Goal: Leave review/rating: Share an evaluation or opinion about a product, service, or content

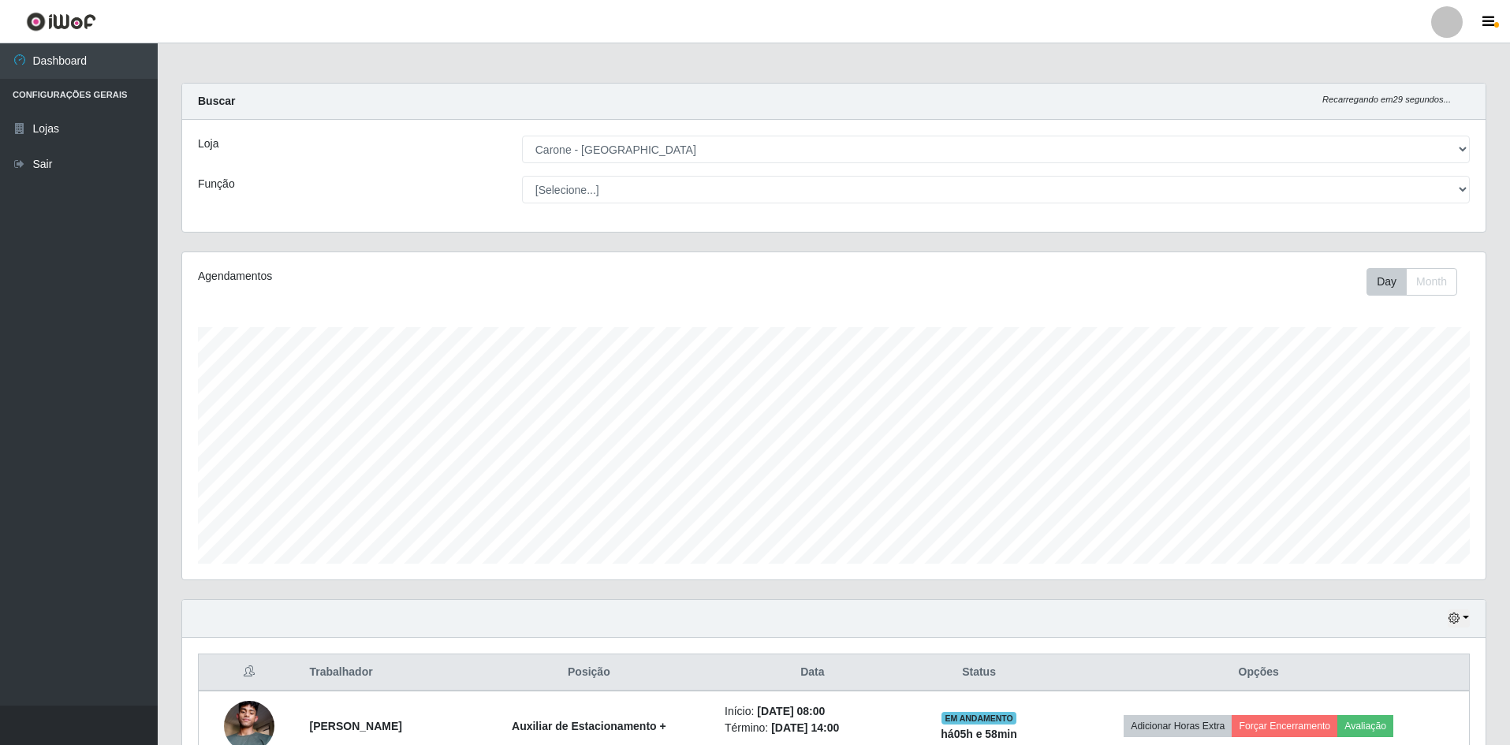
select select "528"
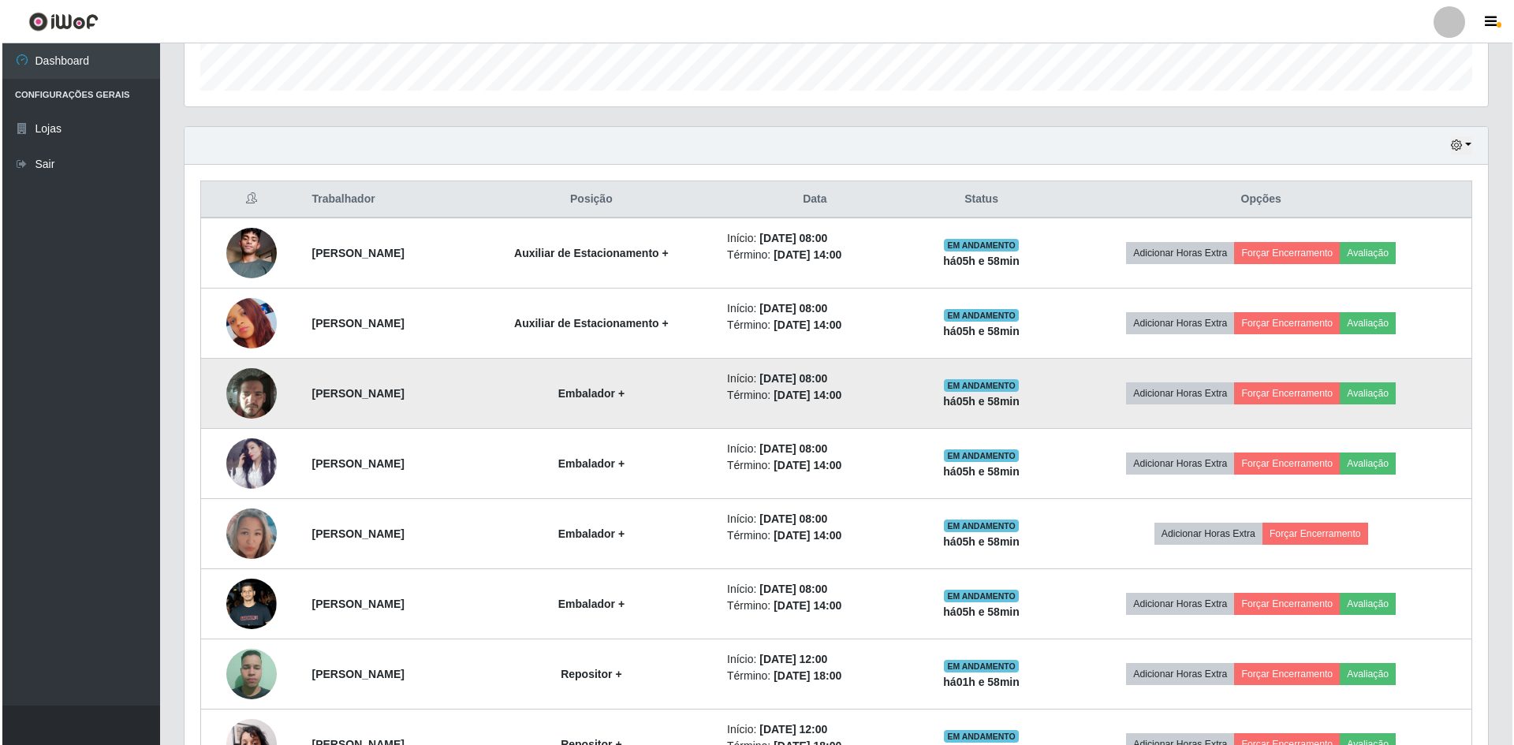
scroll to position [552, 0]
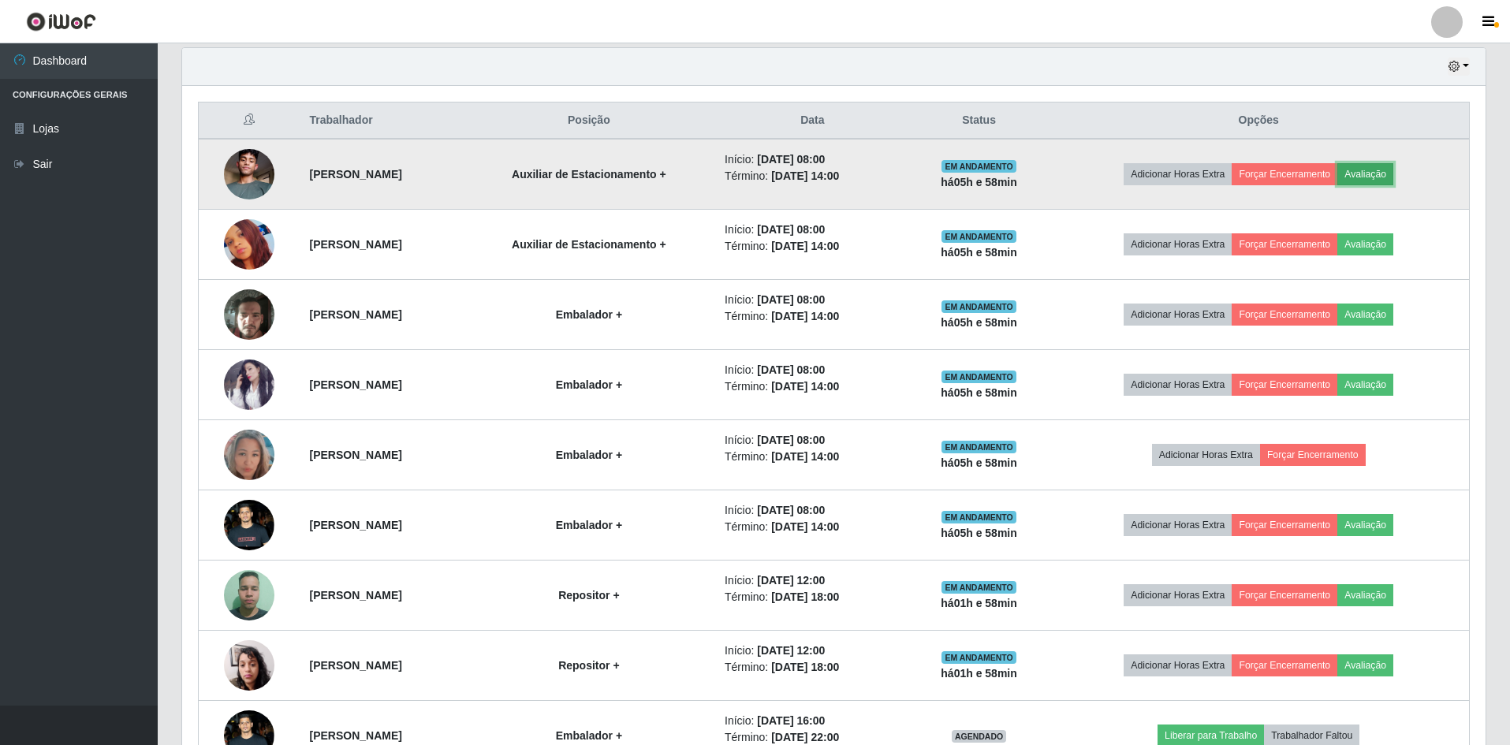
click at [1394, 169] on button "Avaliação" at bounding box center [1366, 174] width 56 height 22
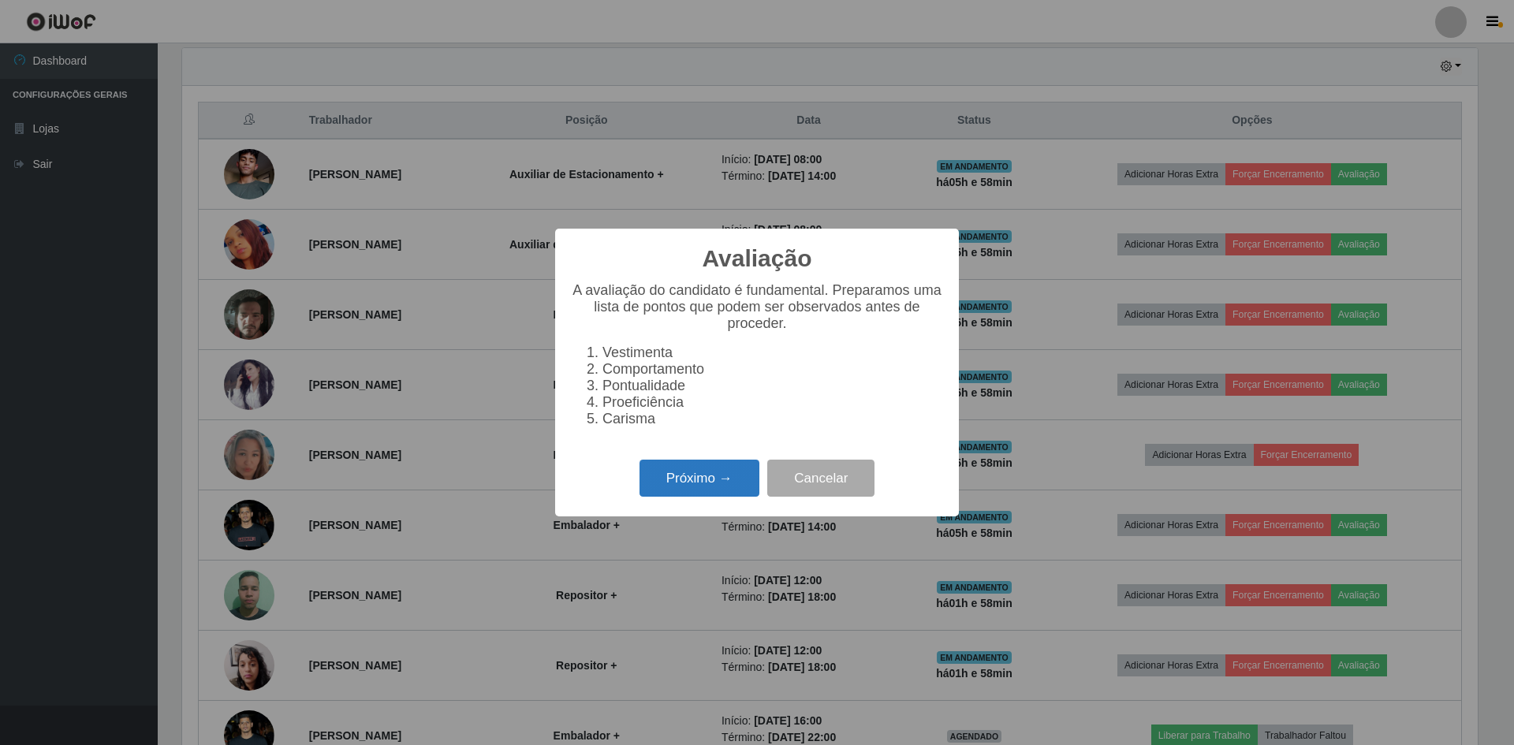
click at [700, 483] on button "Próximo →" at bounding box center [700, 478] width 120 height 37
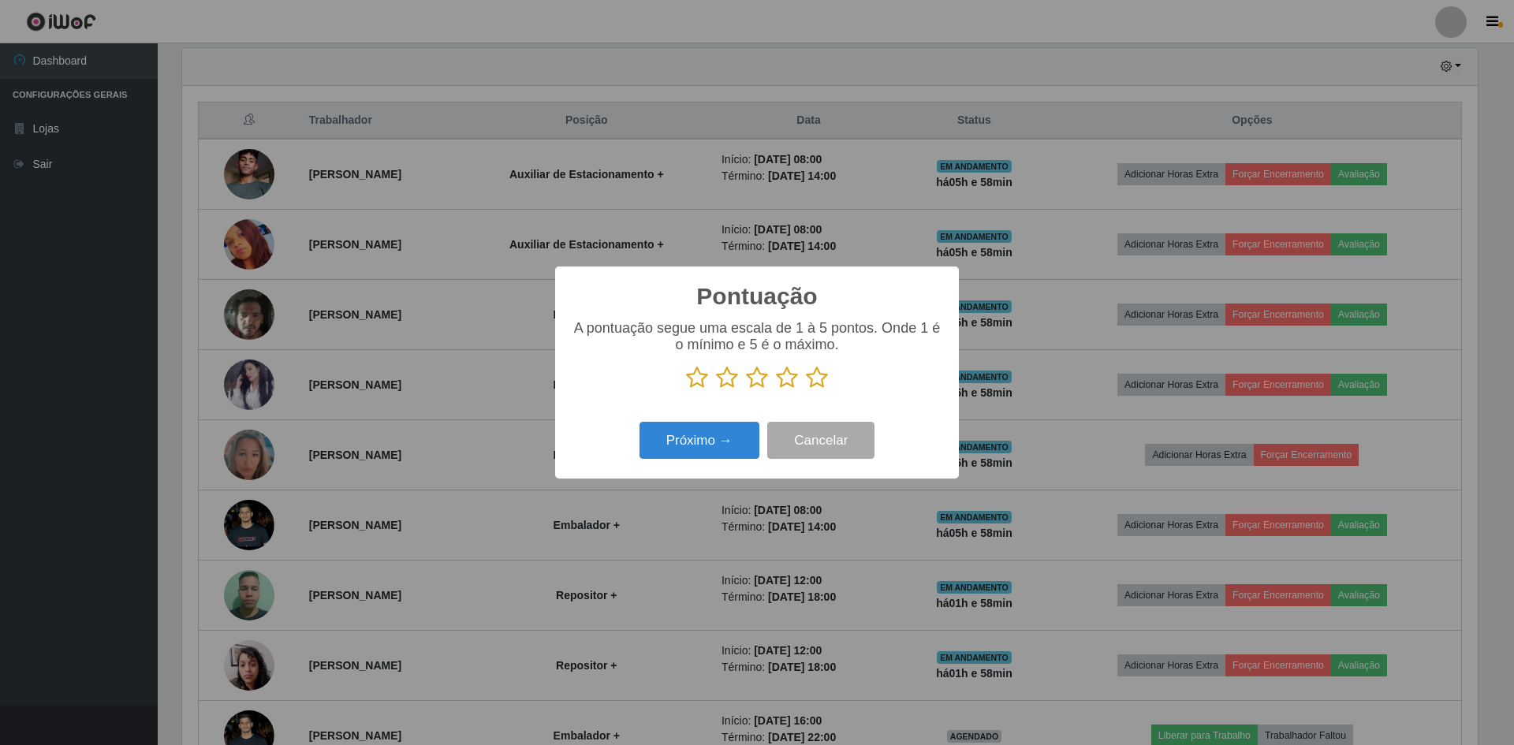
click at [821, 381] on icon at bounding box center [817, 378] width 22 height 24
click at [806, 390] on input "radio" at bounding box center [806, 390] width 0 height 0
click at [682, 438] on button "Próximo →" at bounding box center [700, 440] width 120 height 37
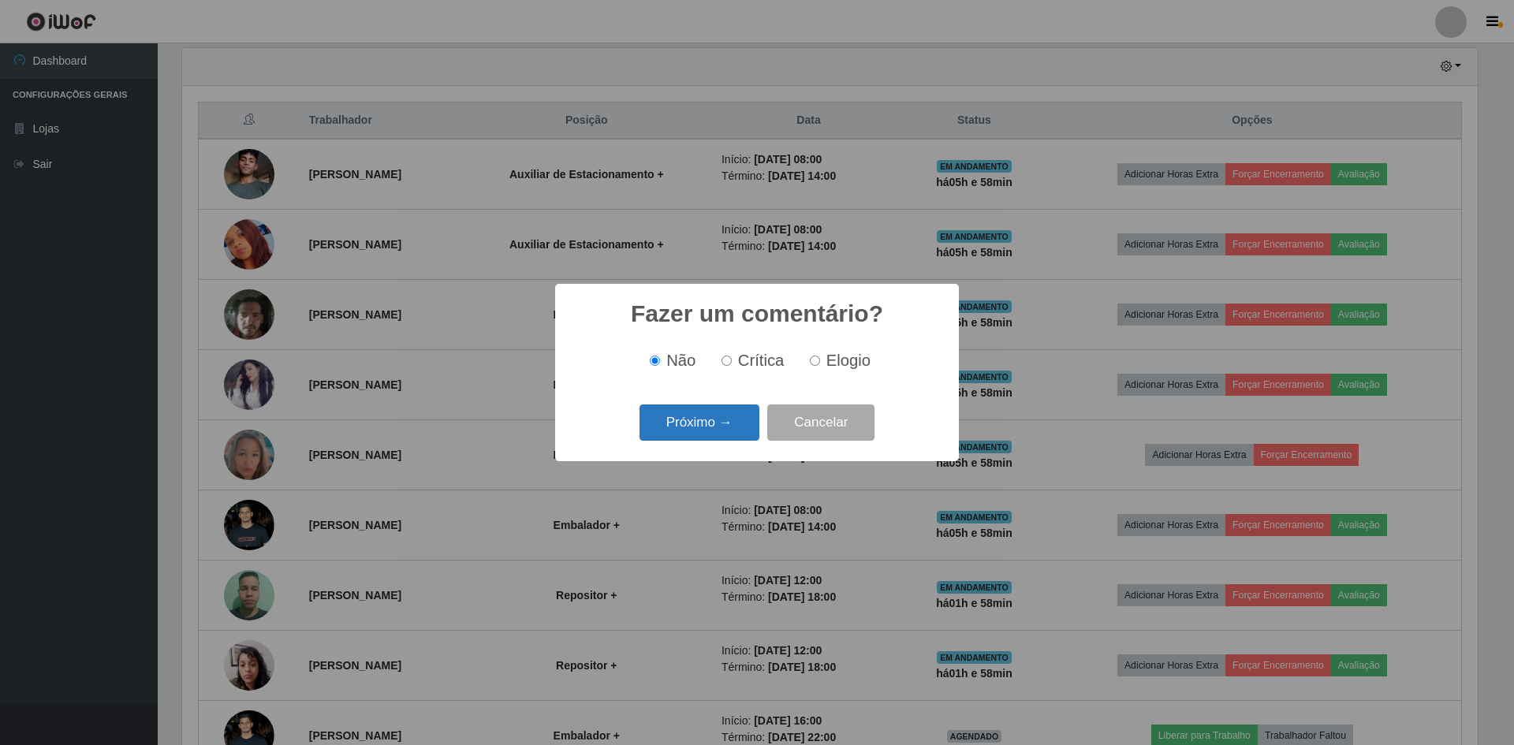
click at [722, 424] on button "Próximo →" at bounding box center [700, 423] width 120 height 37
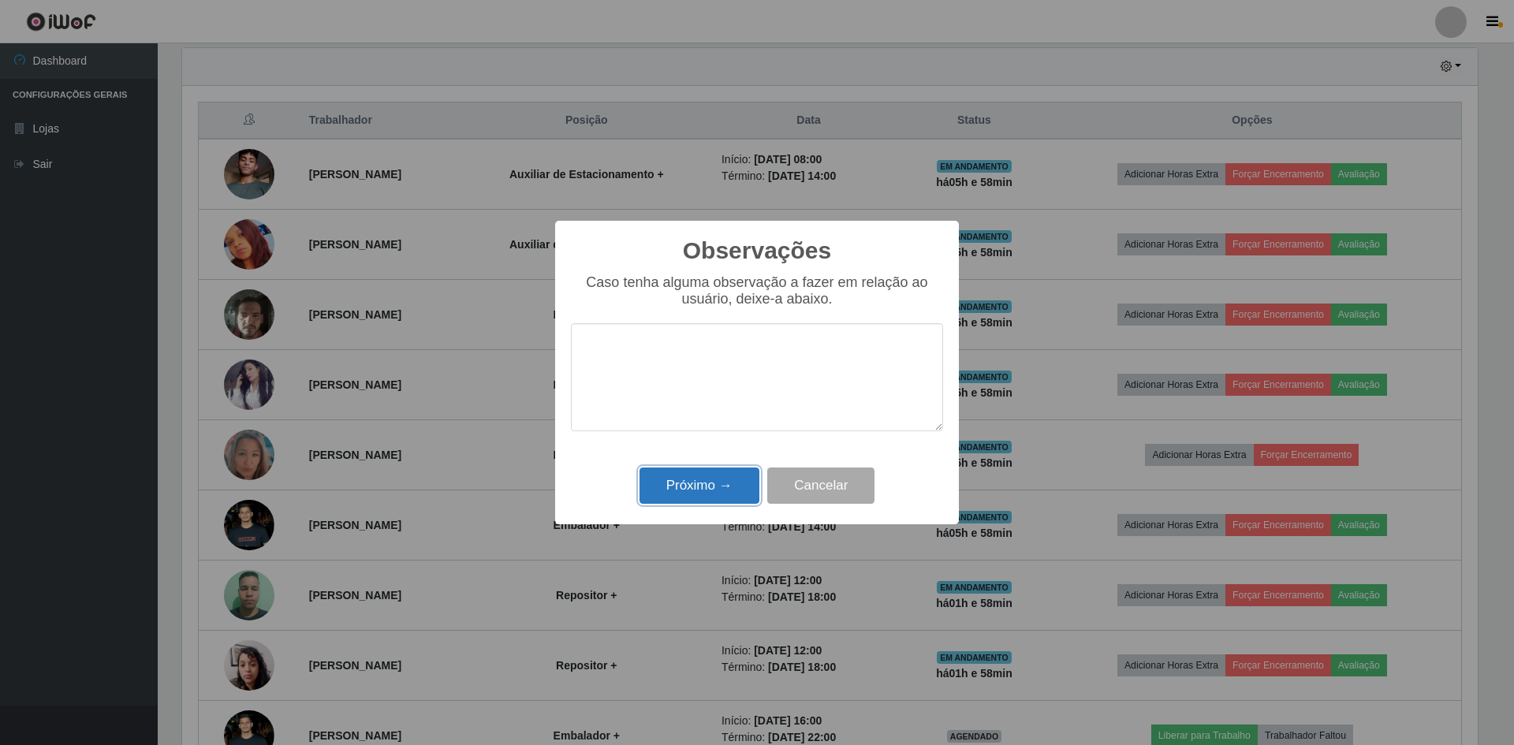
click at [699, 490] on button "Próximo →" at bounding box center [700, 486] width 120 height 37
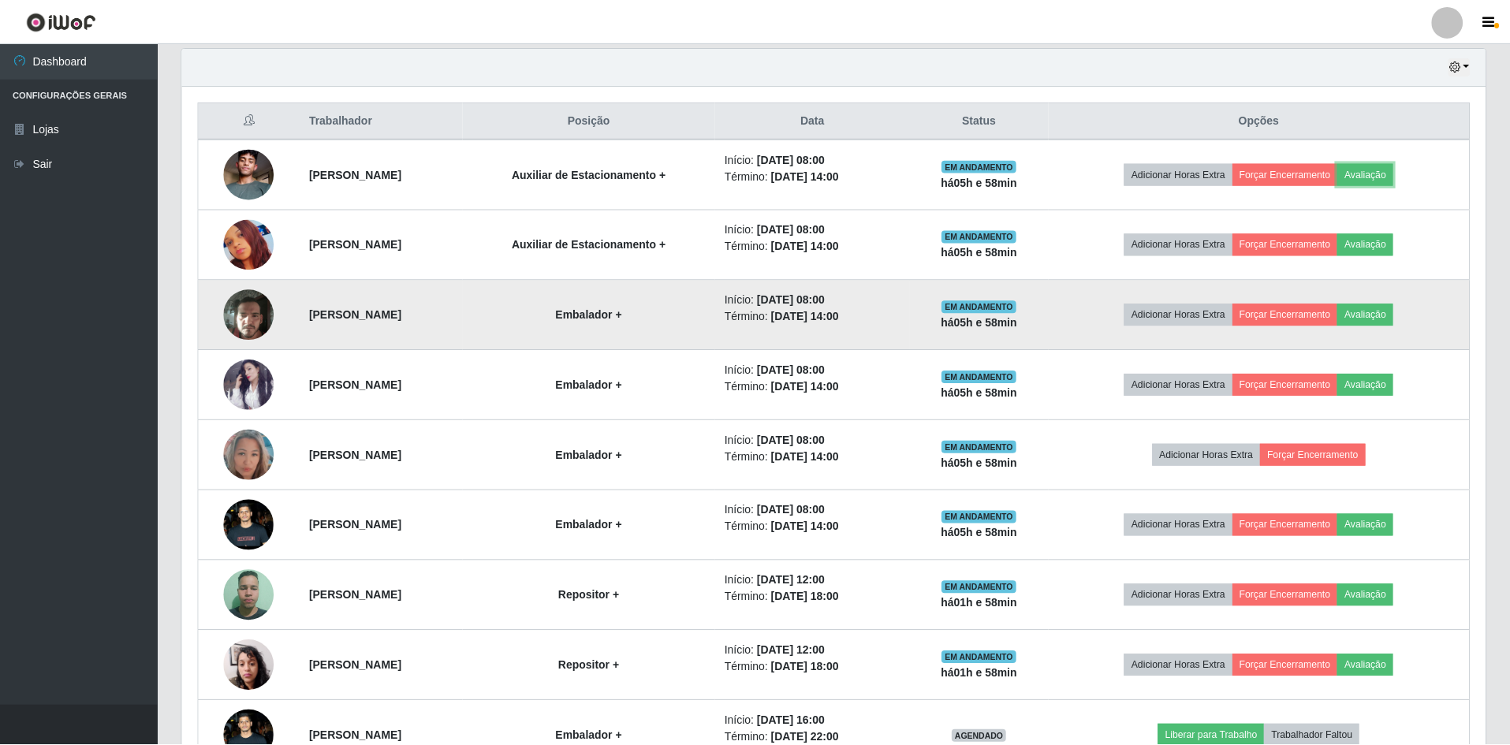
scroll to position [327, 1304]
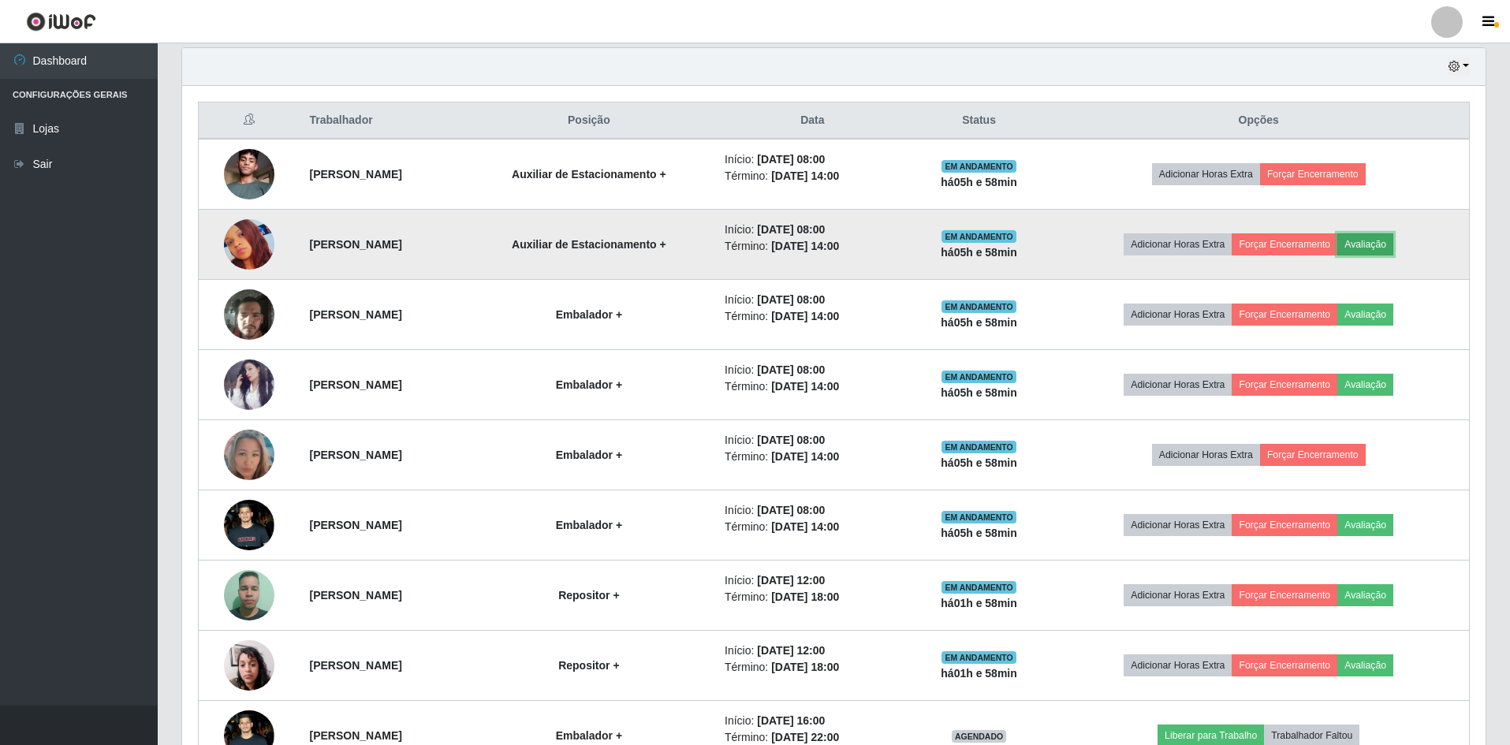
click at [1394, 246] on button "Avaliação" at bounding box center [1366, 244] width 56 height 22
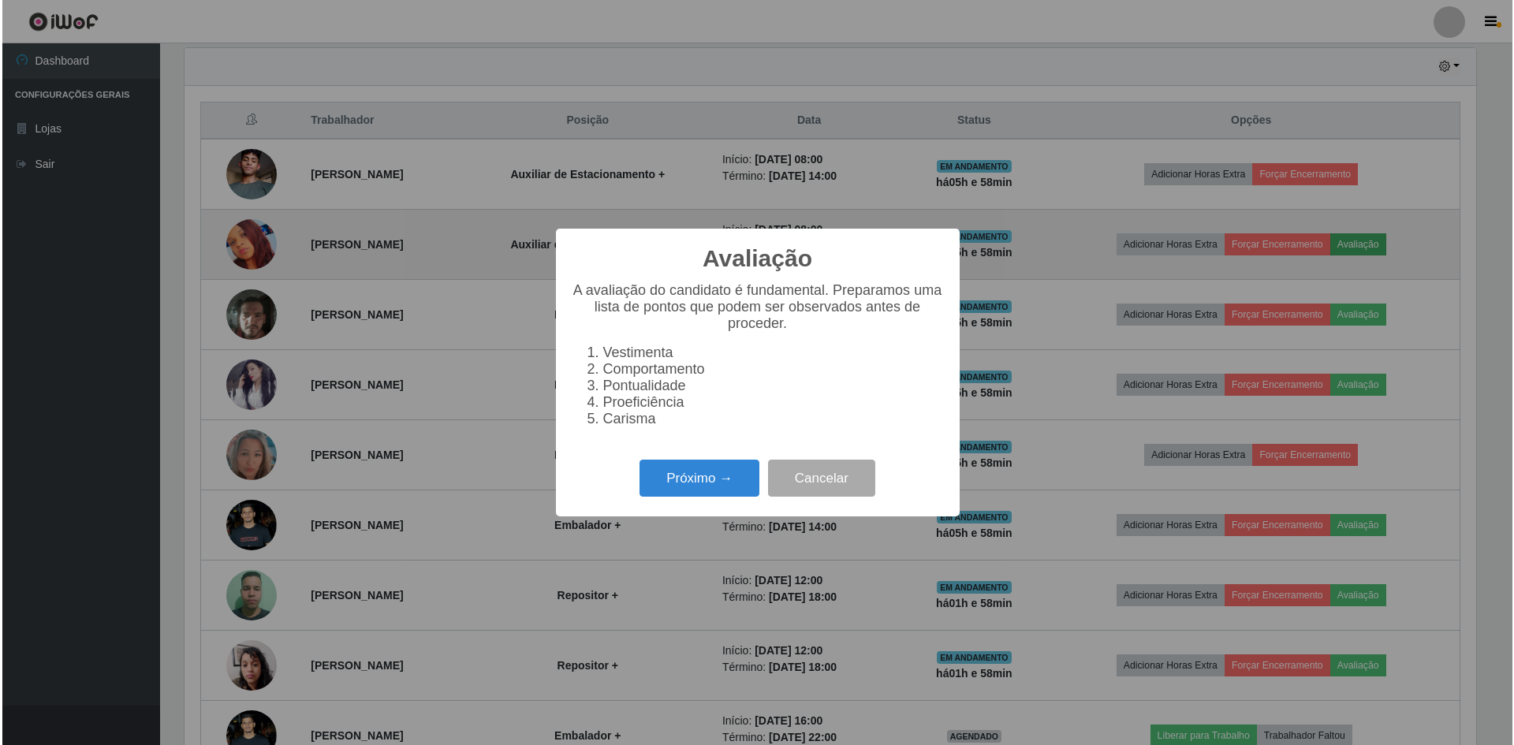
scroll to position [327, 1296]
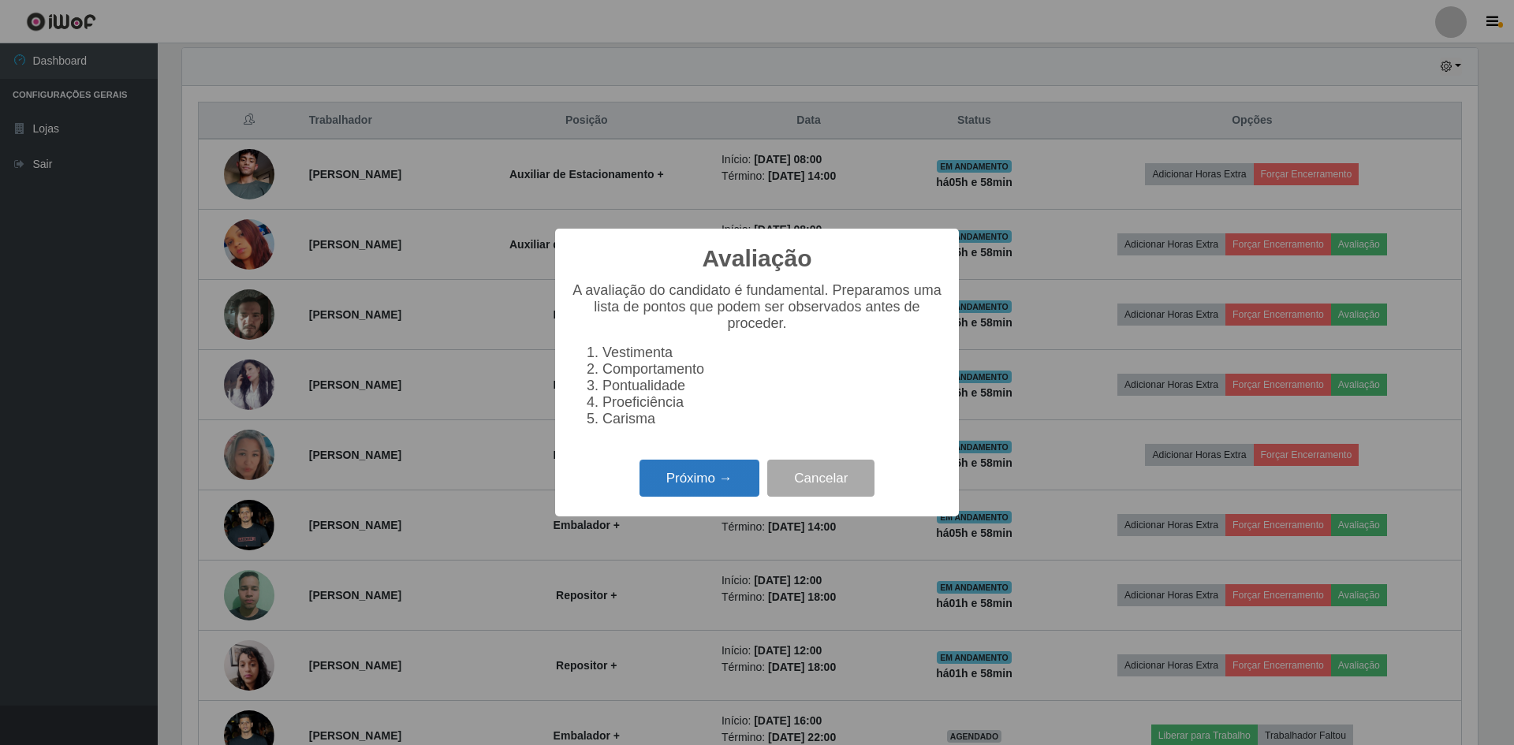
click at [719, 479] on button "Próximo →" at bounding box center [700, 478] width 120 height 37
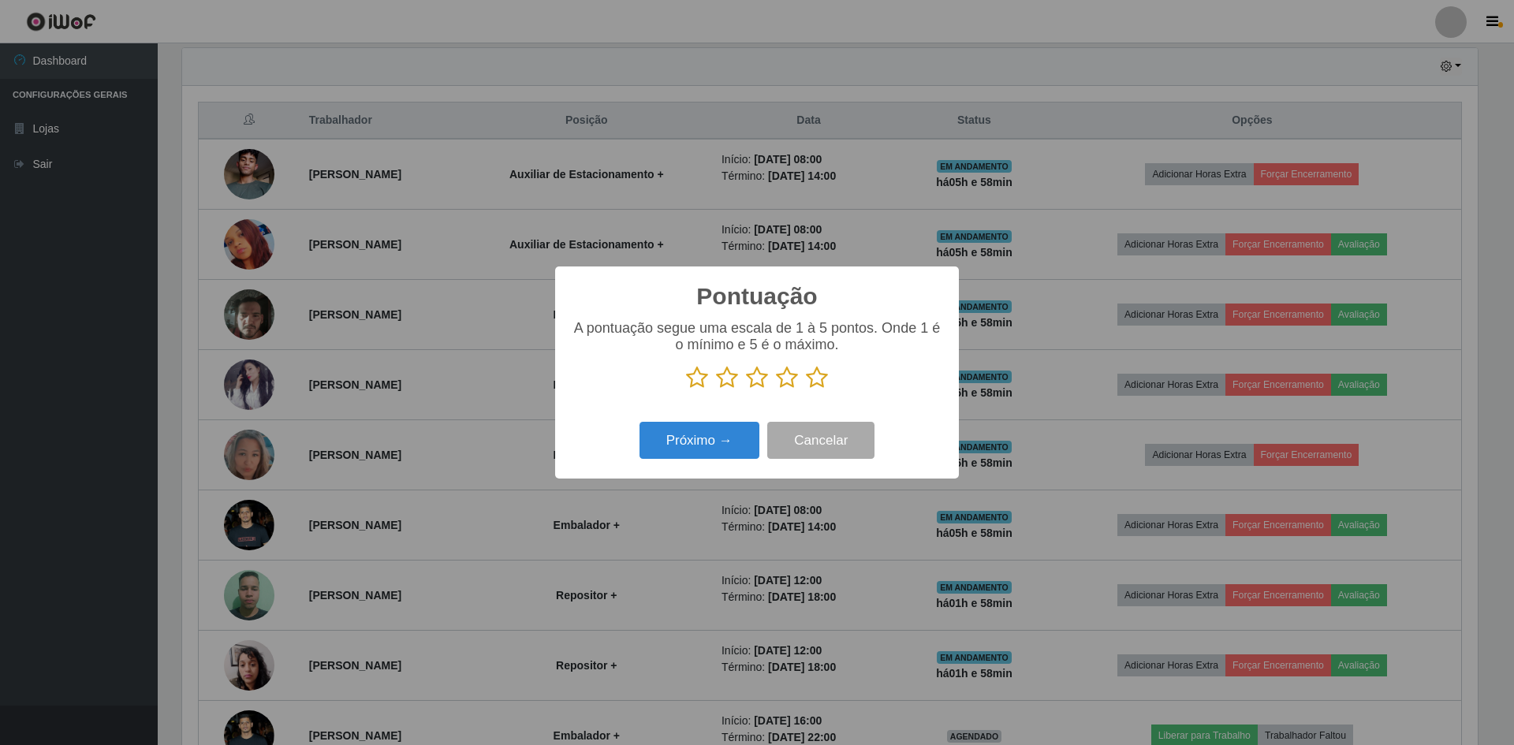
scroll to position [788369, 787400]
click at [815, 383] on icon at bounding box center [817, 378] width 22 height 24
click at [806, 390] on input "radio" at bounding box center [806, 390] width 0 height 0
click at [705, 453] on button "Próximo →" at bounding box center [700, 440] width 120 height 37
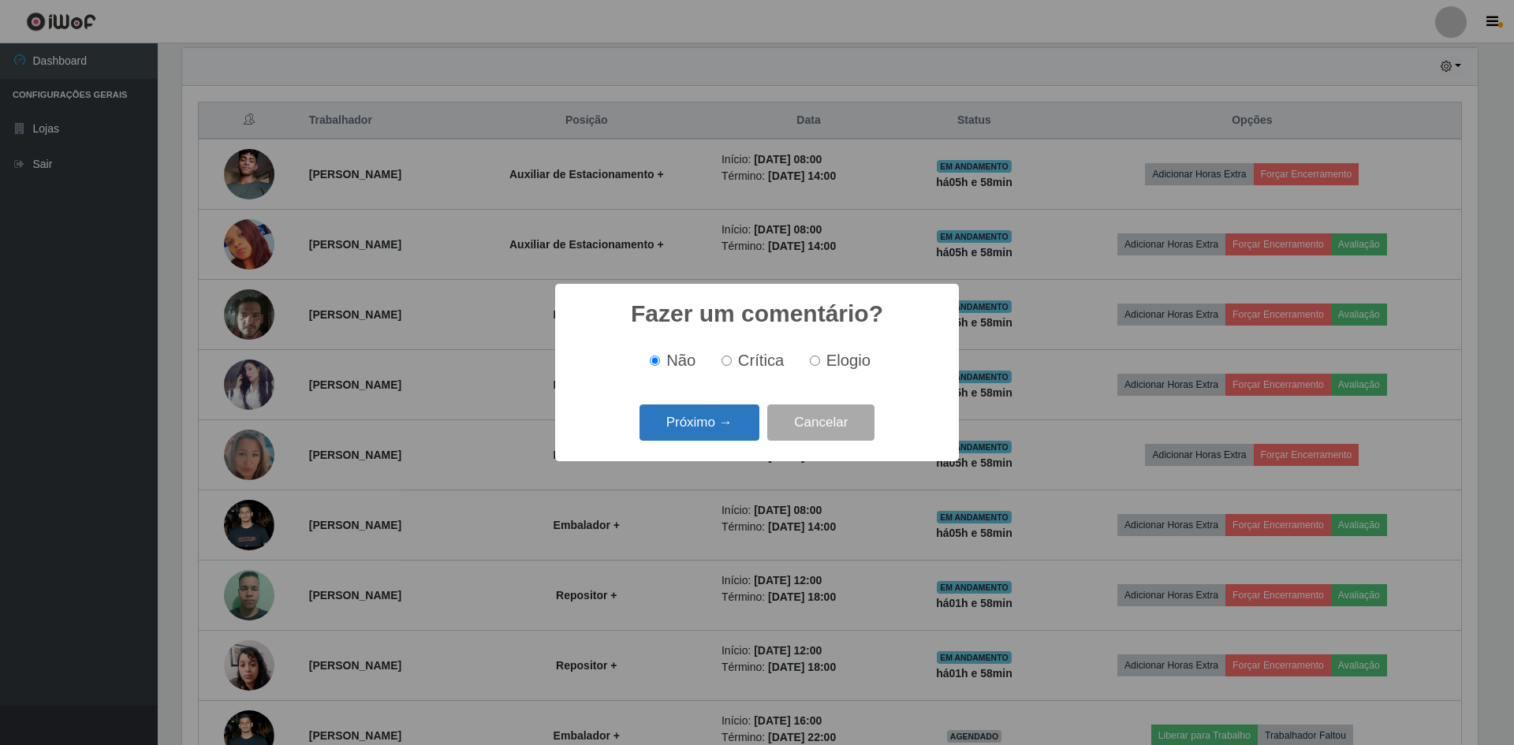
click at [719, 419] on button "Próximo →" at bounding box center [700, 423] width 120 height 37
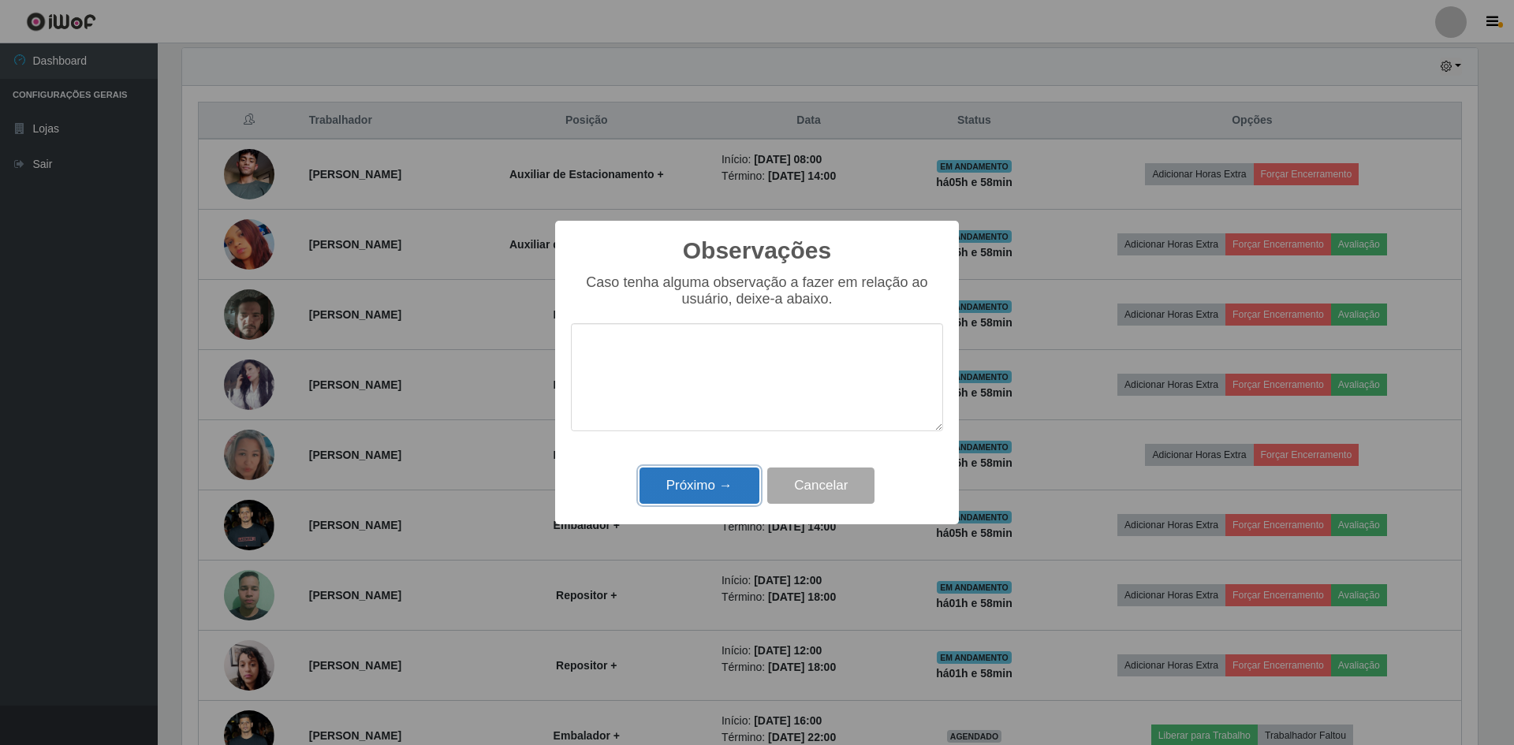
click at [720, 480] on button "Próximo →" at bounding box center [700, 486] width 120 height 37
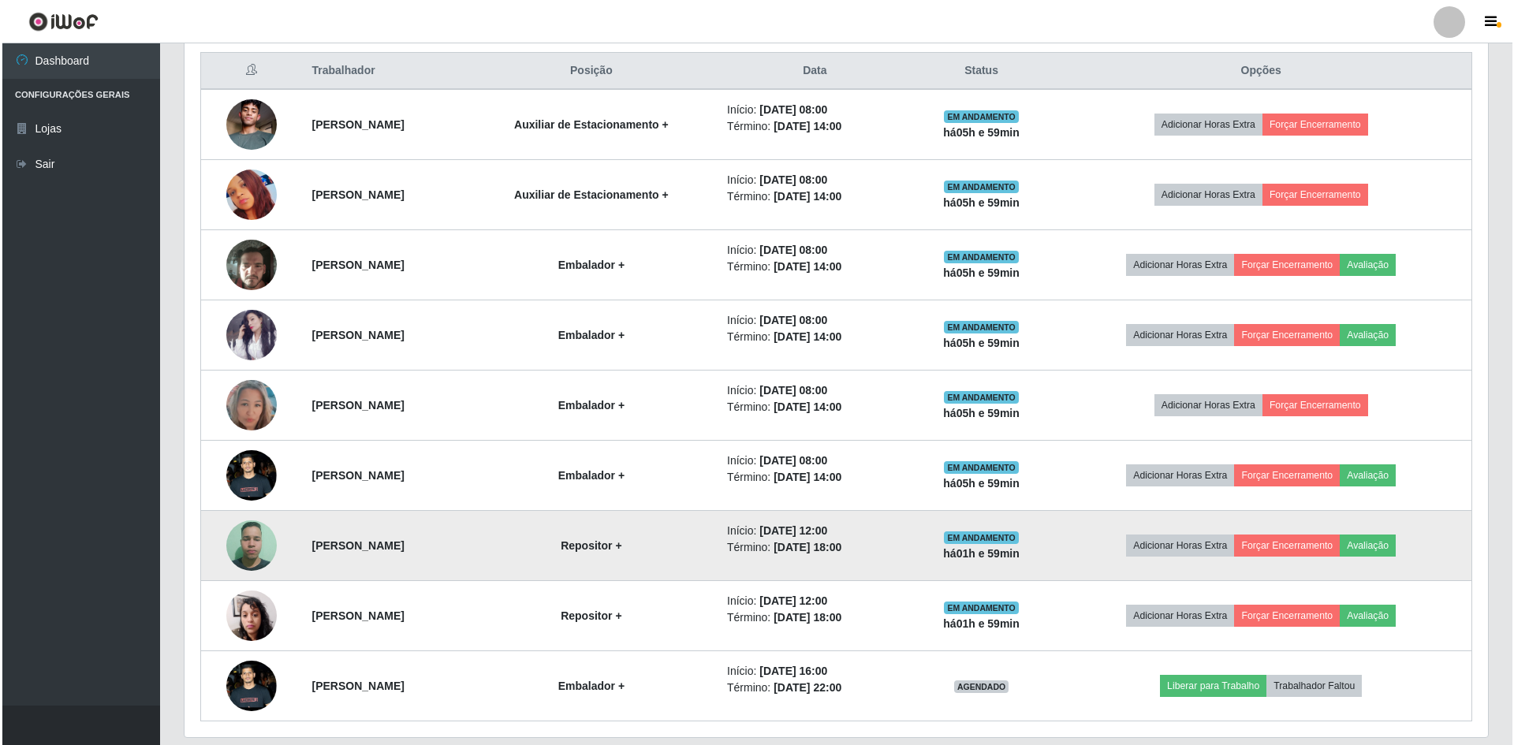
scroll to position [574, 0]
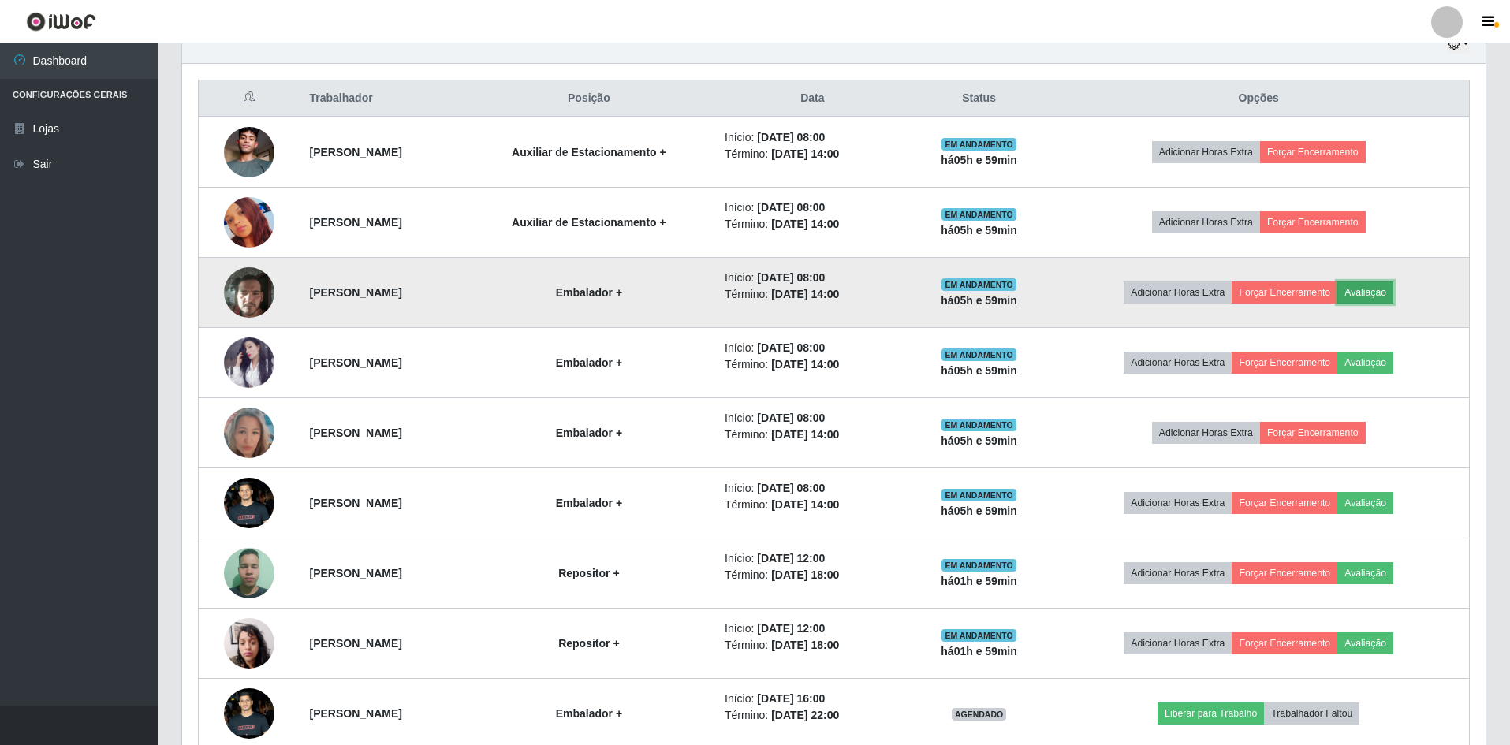
click at [1394, 289] on button "Avaliação" at bounding box center [1366, 293] width 56 height 22
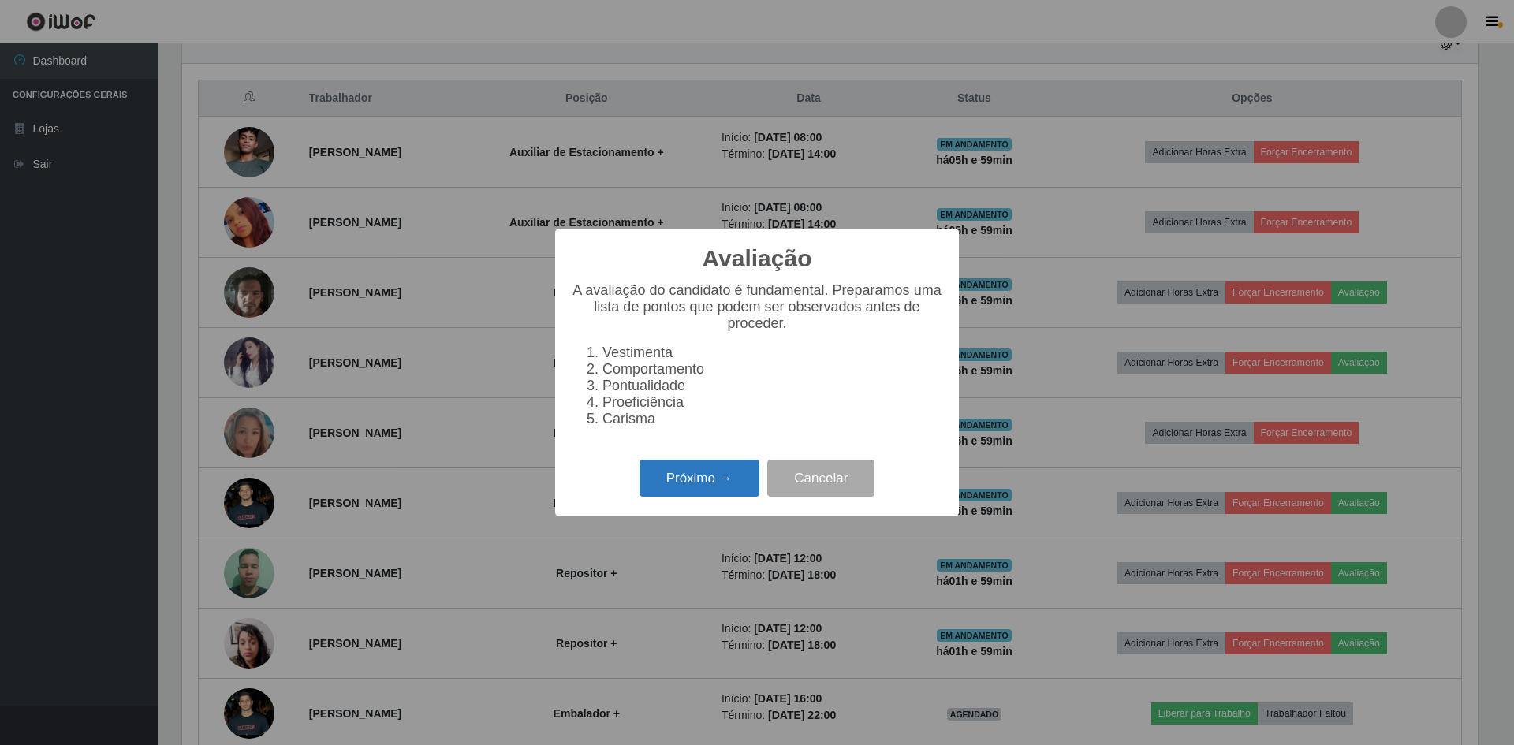
click at [691, 483] on button "Próximo →" at bounding box center [700, 478] width 120 height 37
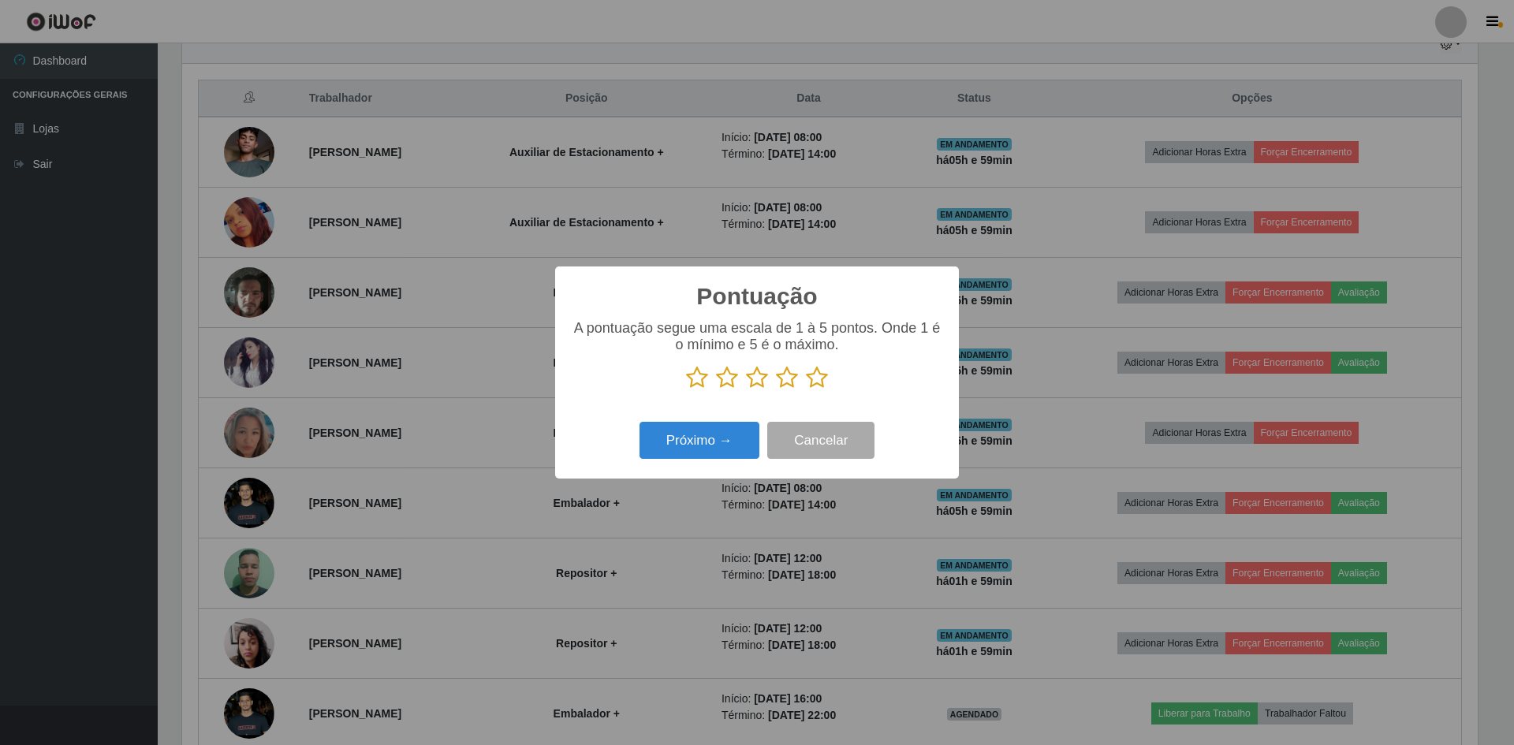
click at [822, 378] on icon at bounding box center [817, 378] width 22 height 24
click at [806, 390] on input "radio" at bounding box center [806, 390] width 0 height 0
click at [700, 446] on button "Próximo →" at bounding box center [700, 440] width 120 height 37
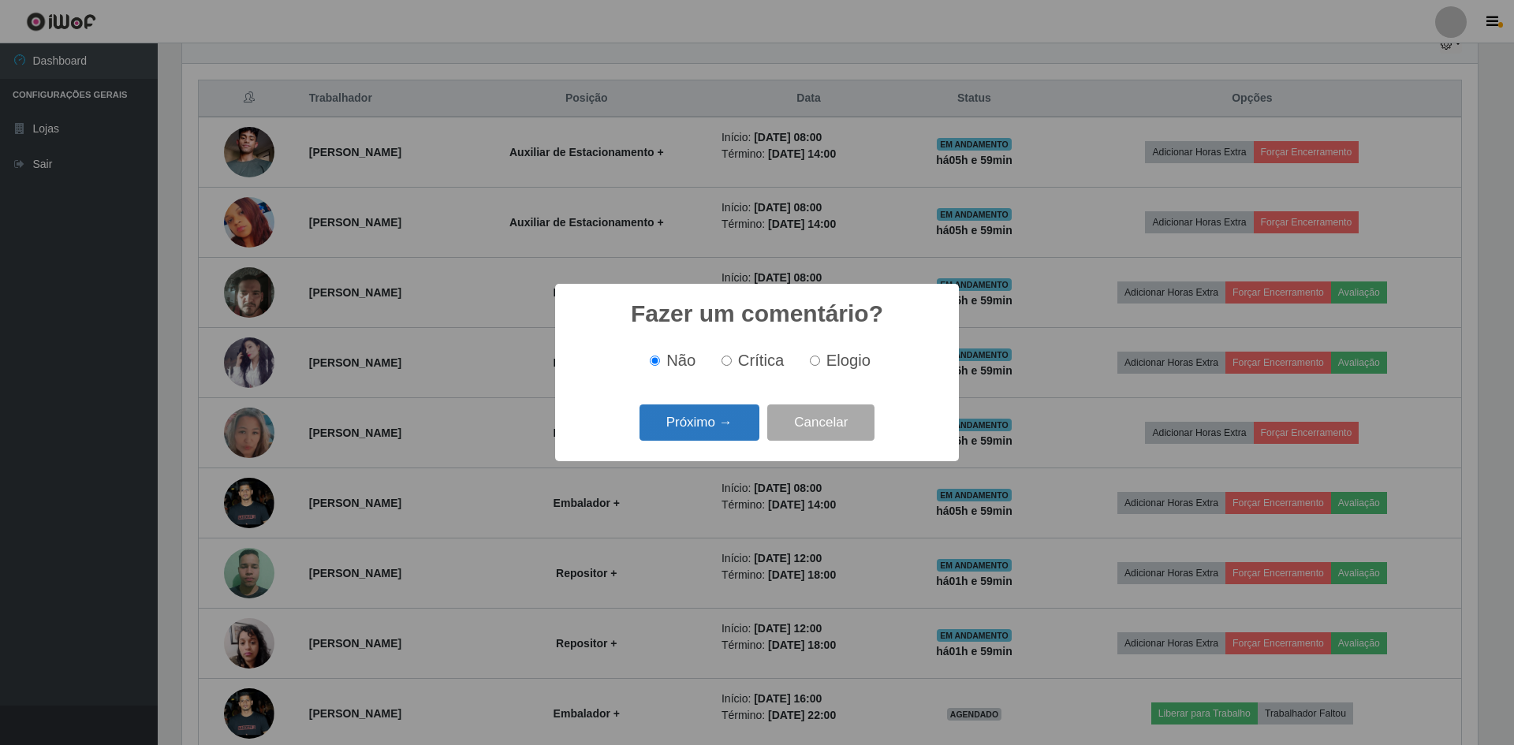
click at [712, 427] on button "Próximo →" at bounding box center [700, 423] width 120 height 37
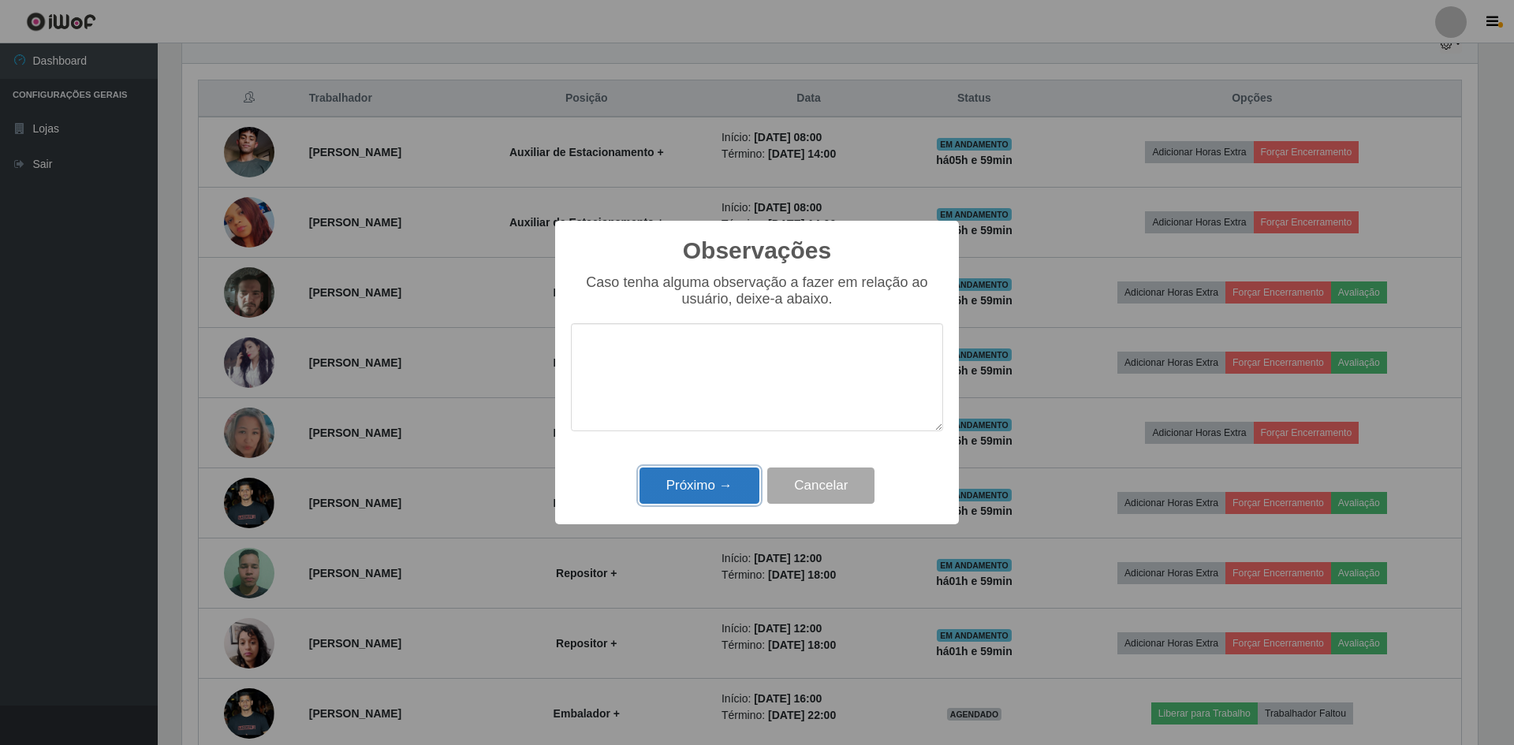
click at [713, 490] on button "Próximo →" at bounding box center [700, 486] width 120 height 37
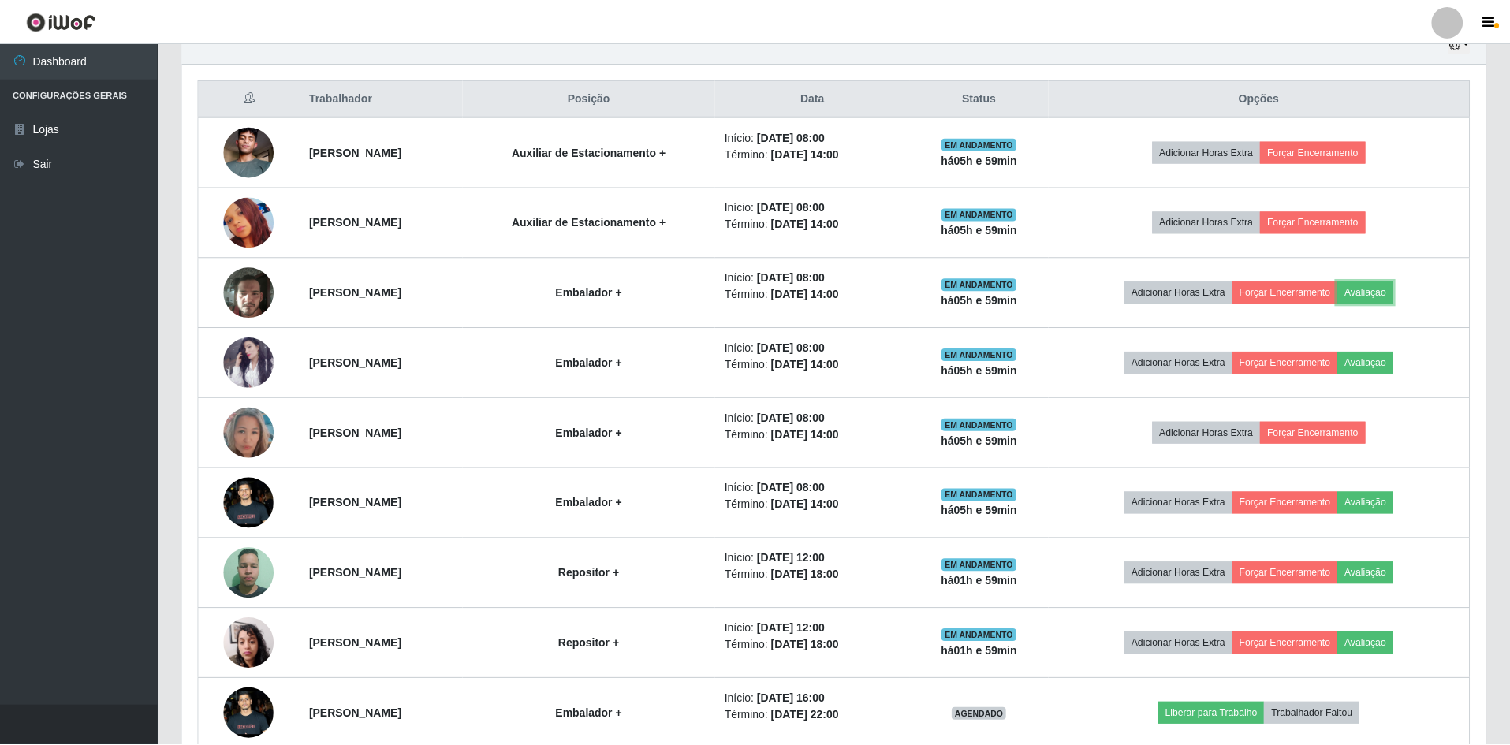
scroll to position [327, 1304]
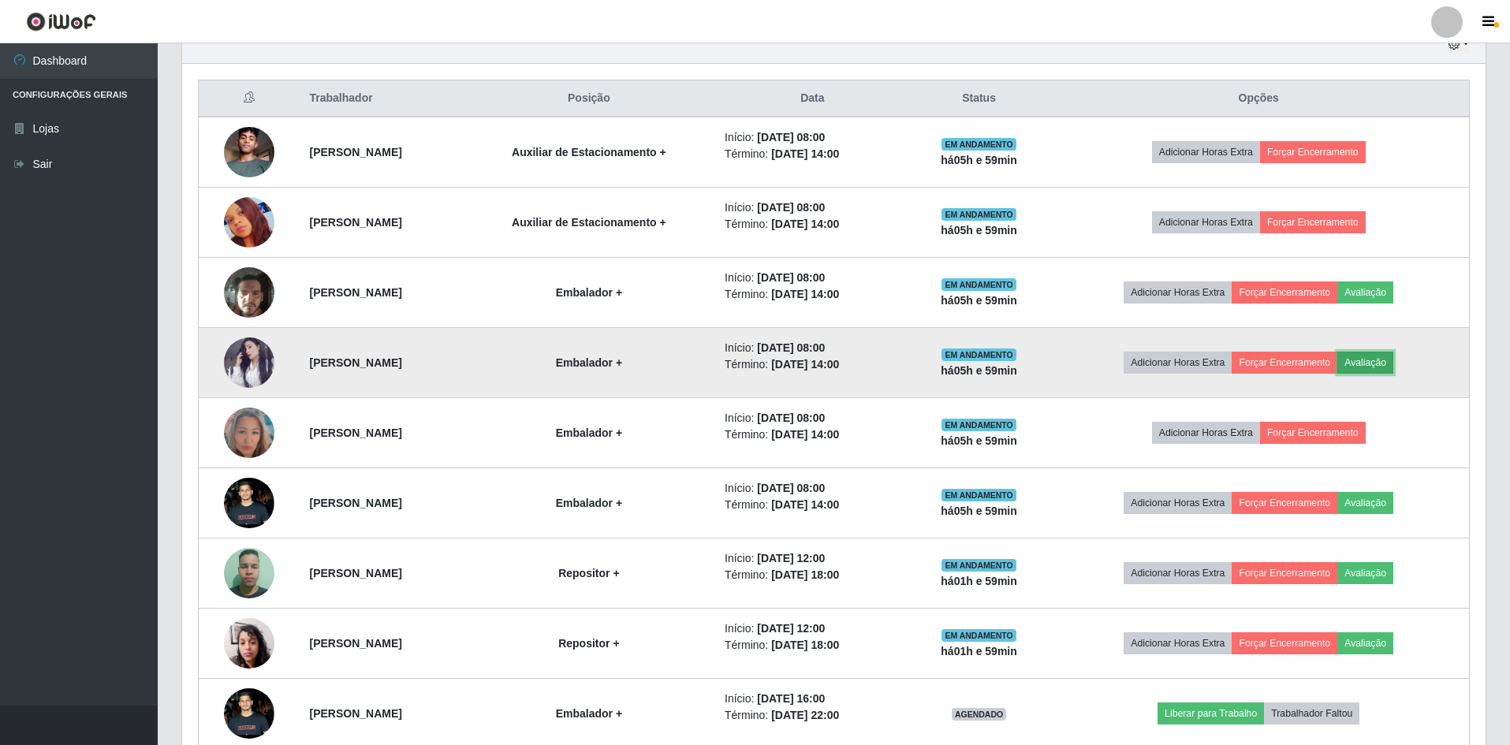
click at [1394, 361] on button "Avaliação" at bounding box center [1366, 363] width 56 height 22
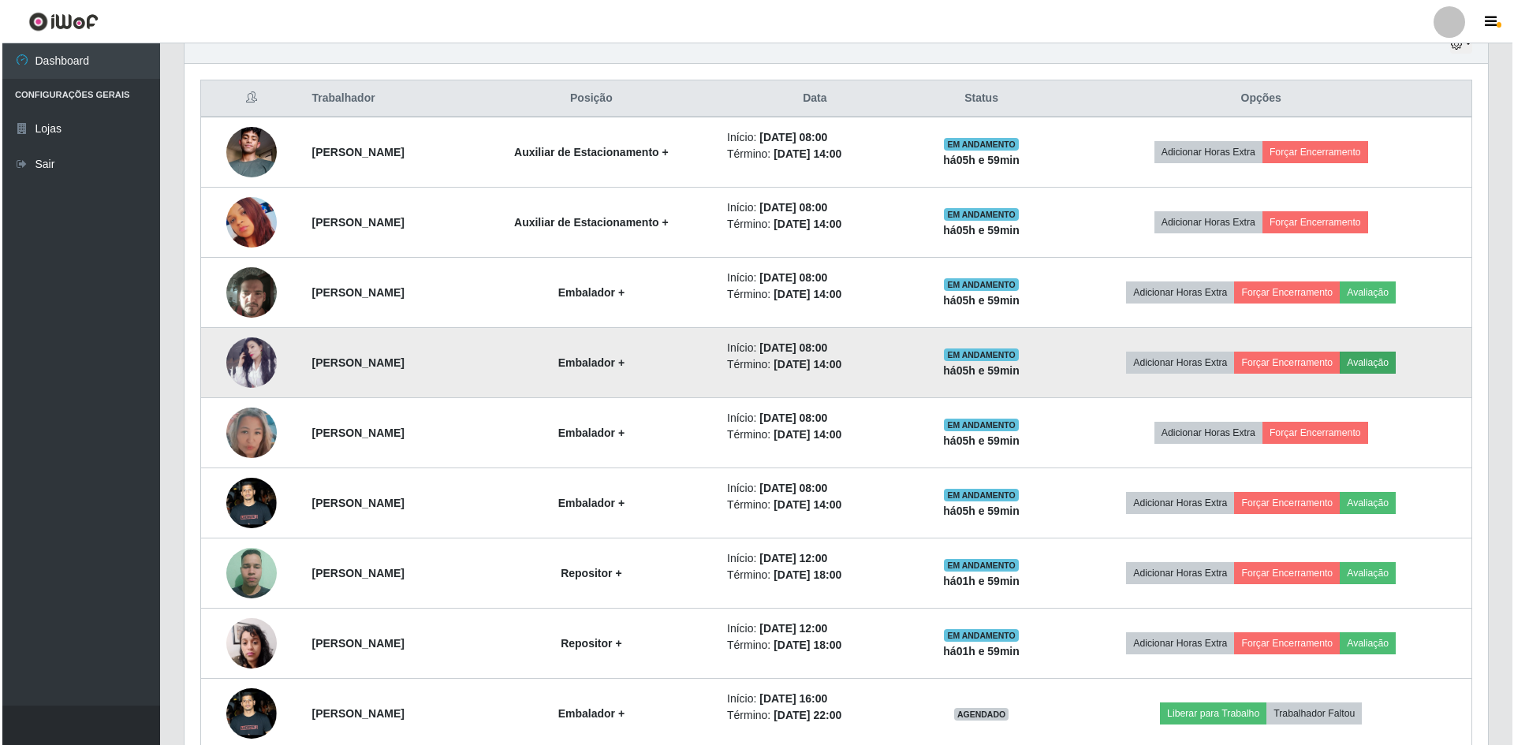
scroll to position [327, 1296]
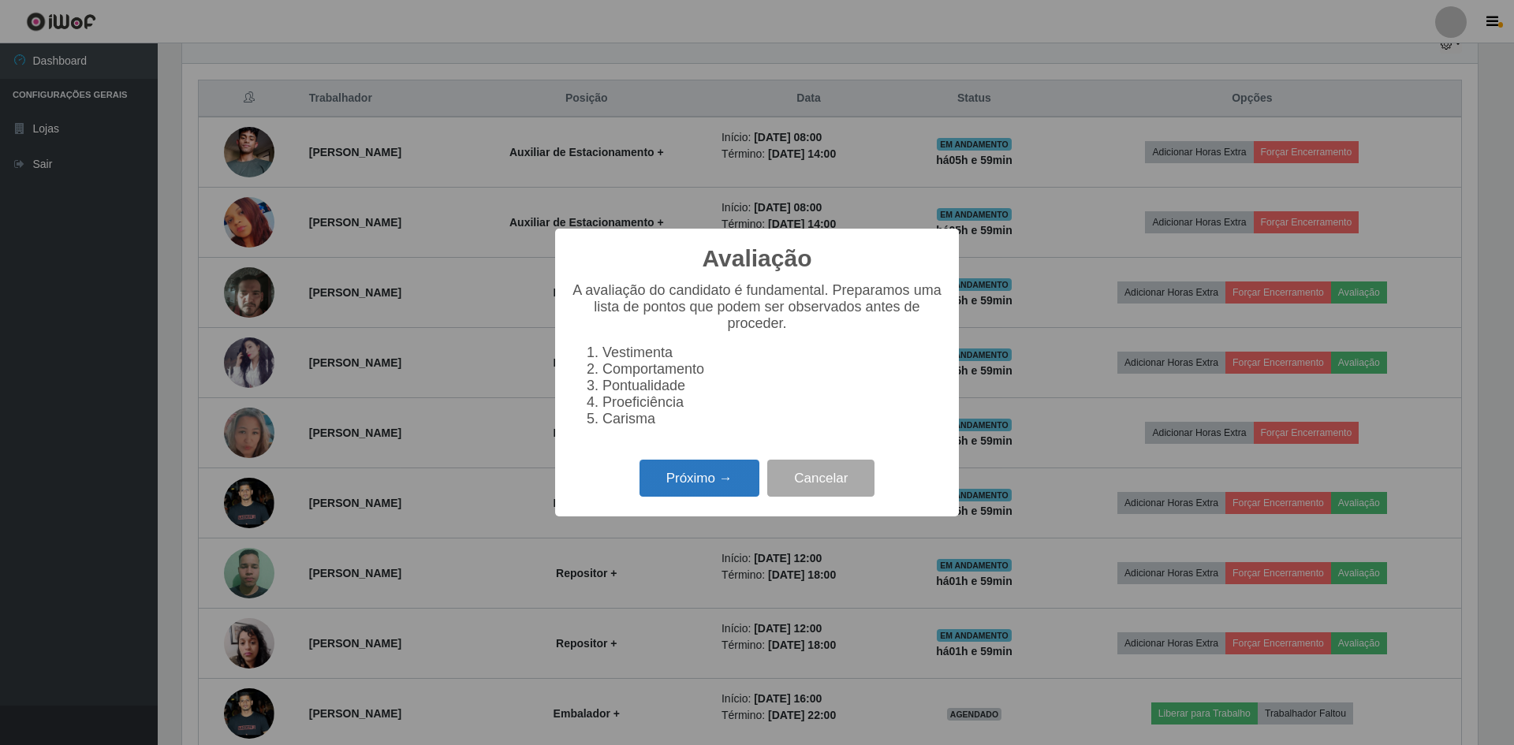
click at [708, 480] on button "Próximo →" at bounding box center [700, 478] width 120 height 37
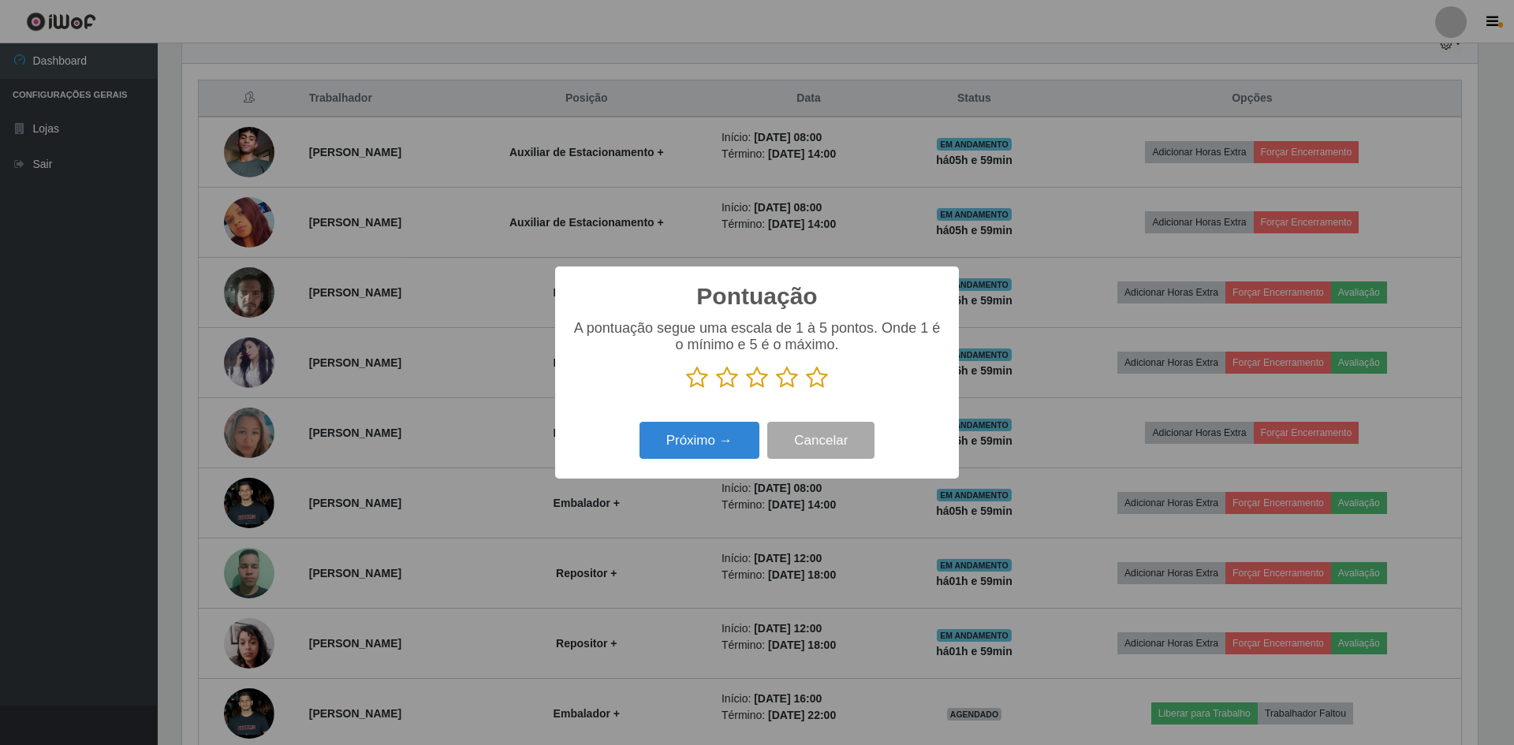
click at [818, 374] on icon at bounding box center [817, 378] width 22 height 24
click at [806, 390] on input "radio" at bounding box center [806, 390] width 0 height 0
click at [737, 444] on button "Próximo →" at bounding box center [700, 440] width 120 height 37
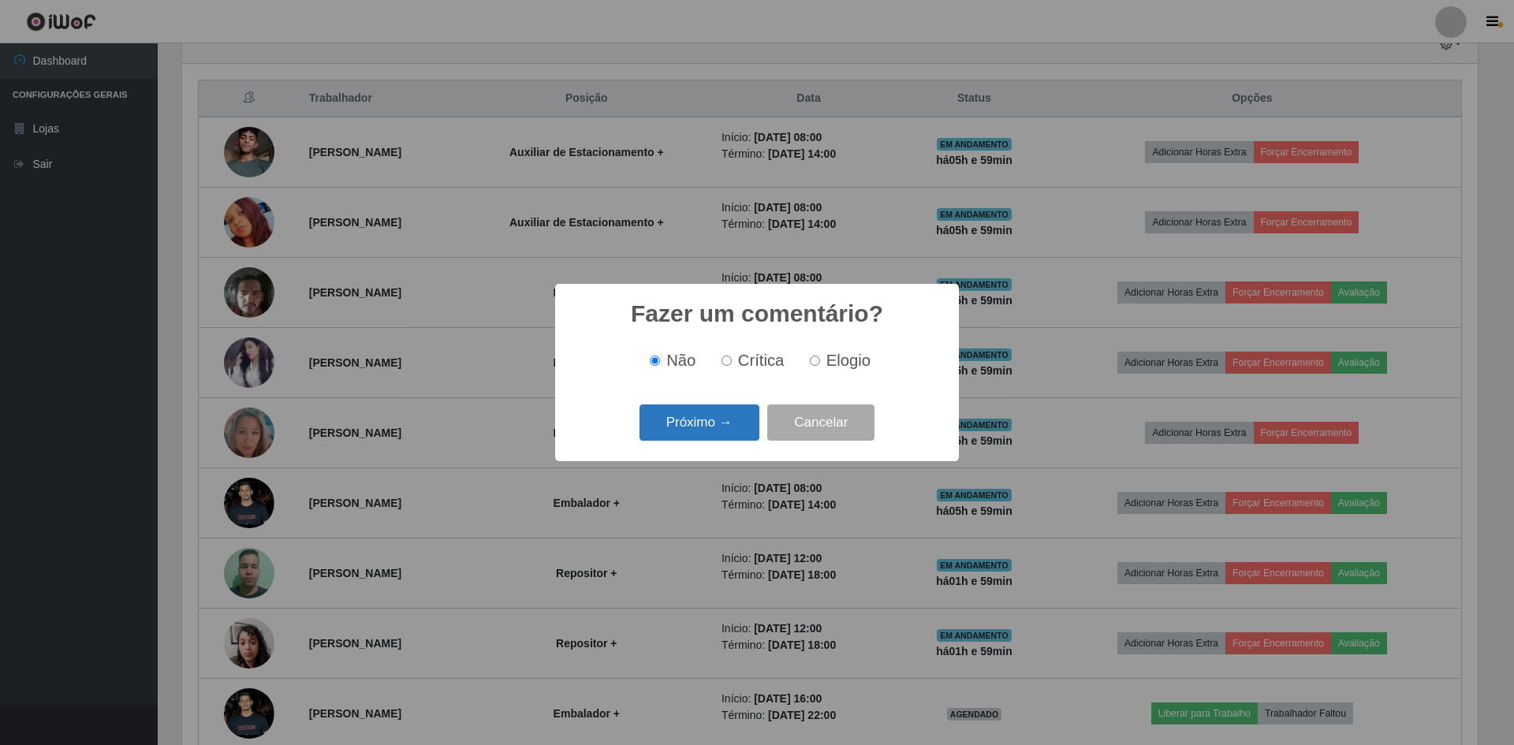
click at [706, 420] on button "Próximo →" at bounding box center [700, 423] width 120 height 37
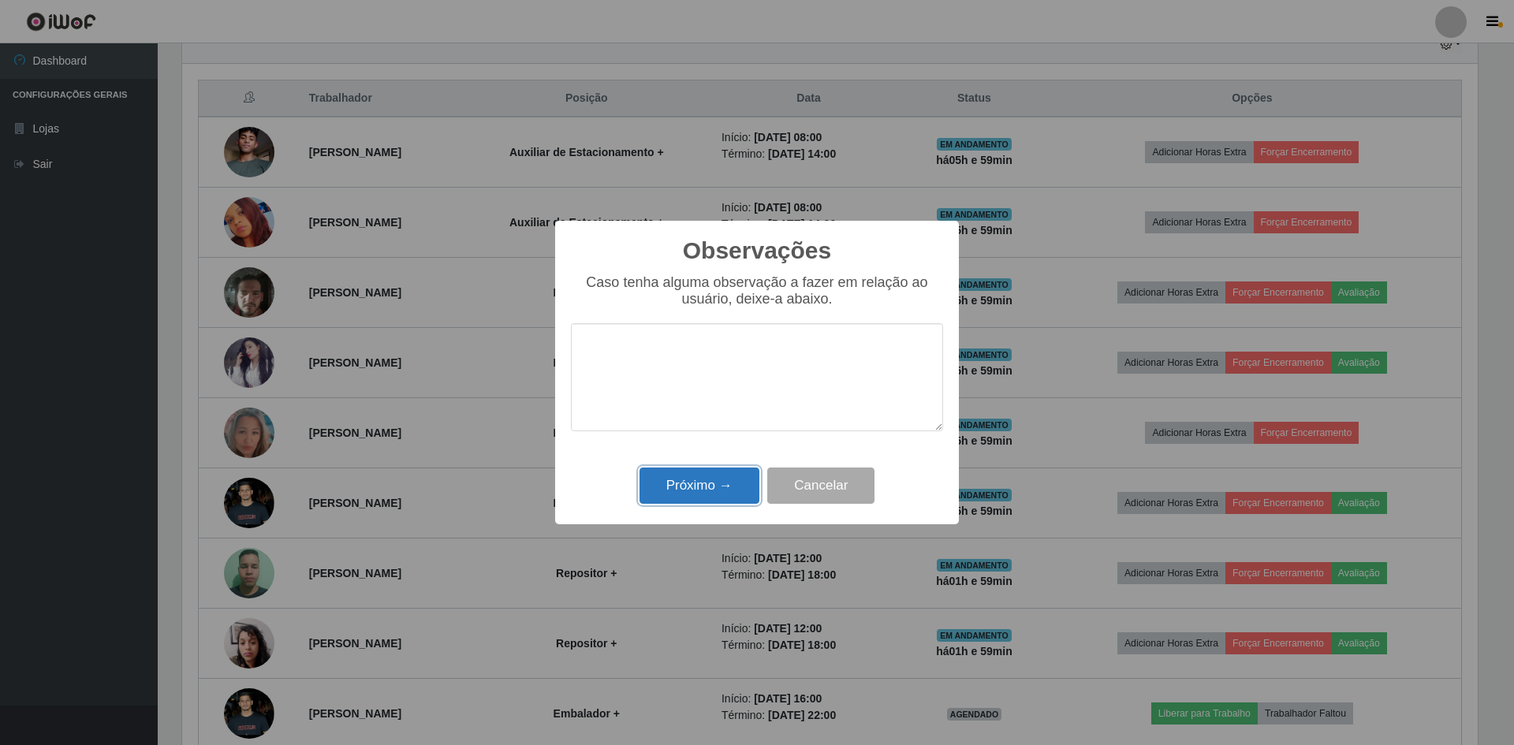
click at [713, 483] on button "Próximo →" at bounding box center [700, 486] width 120 height 37
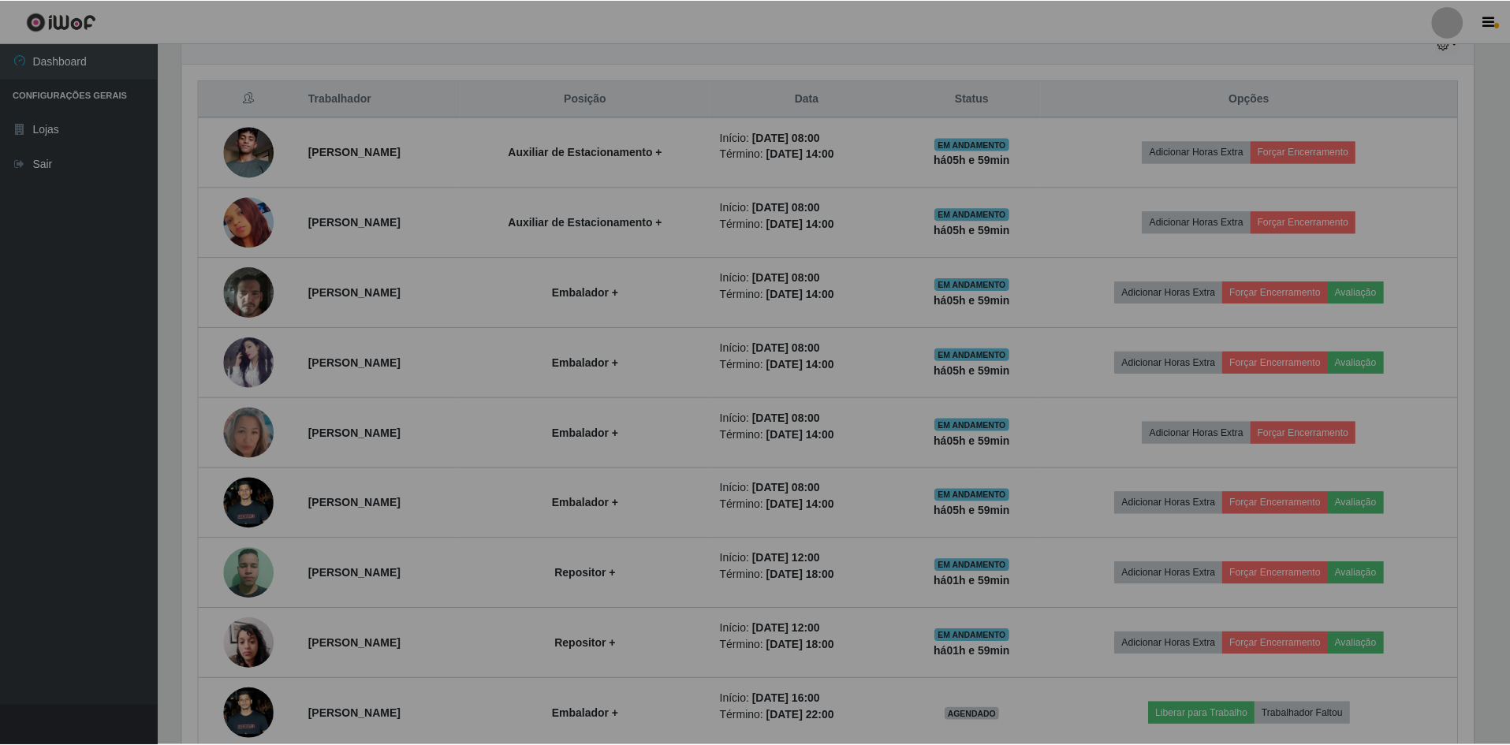
scroll to position [327, 1304]
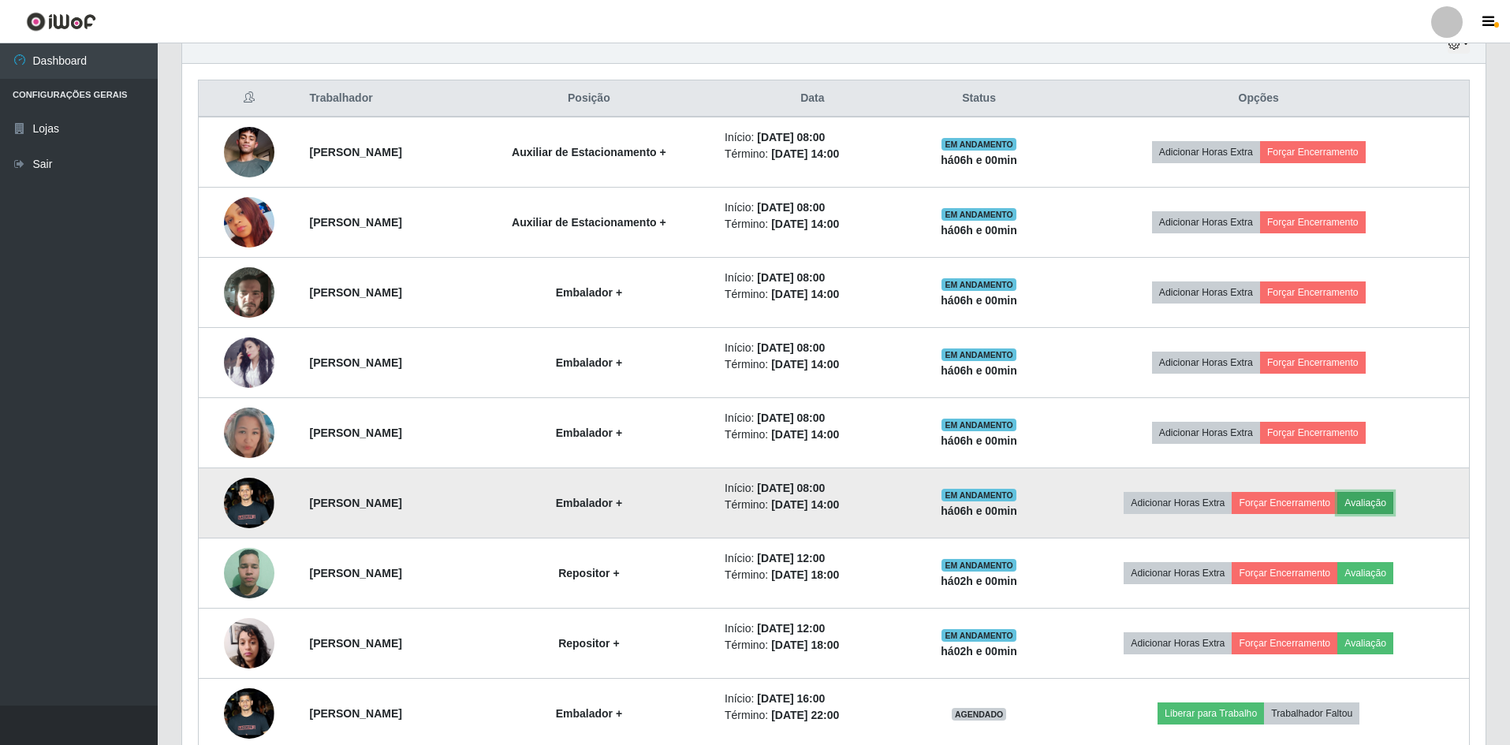
click at [1390, 502] on button "Avaliação" at bounding box center [1366, 503] width 56 height 22
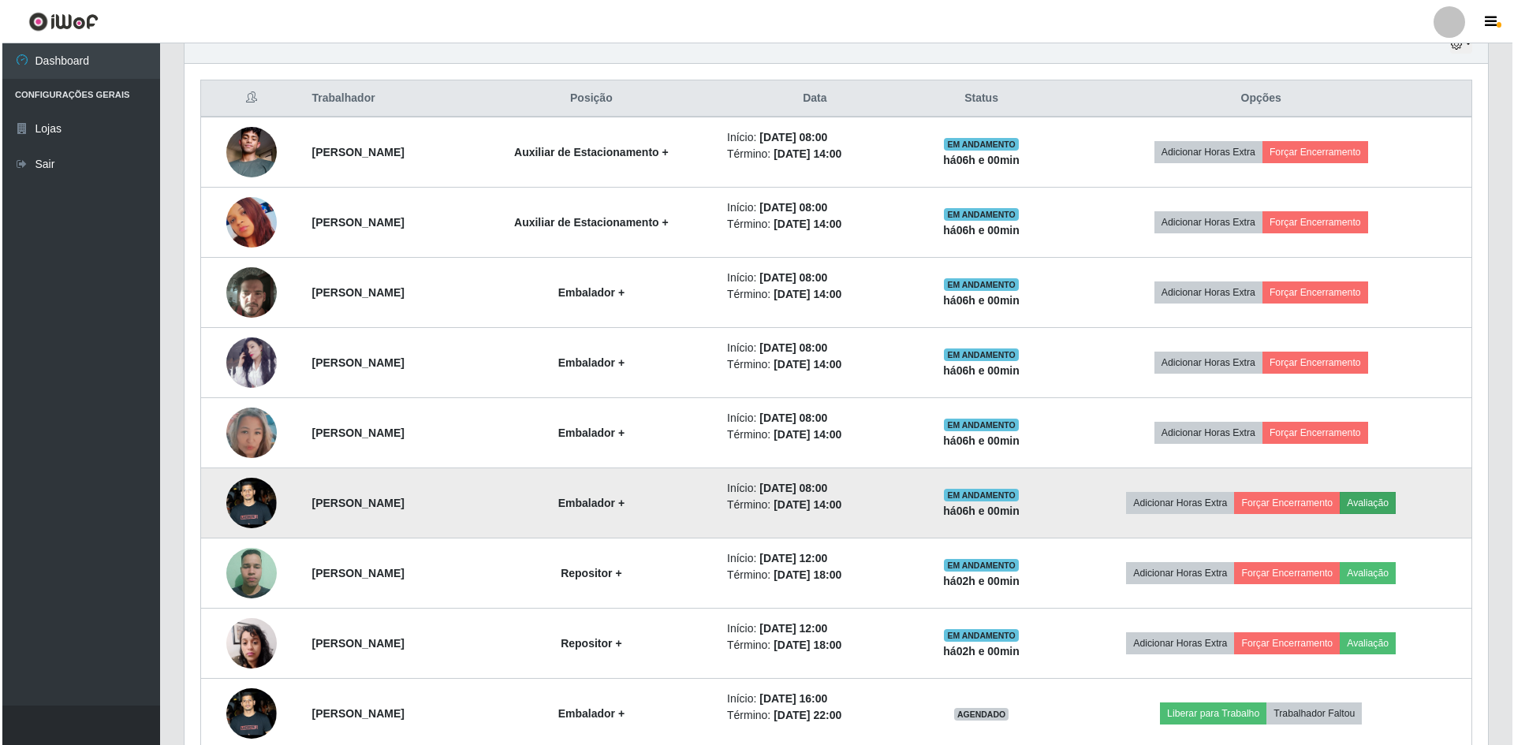
scroll to position [327, 1296]
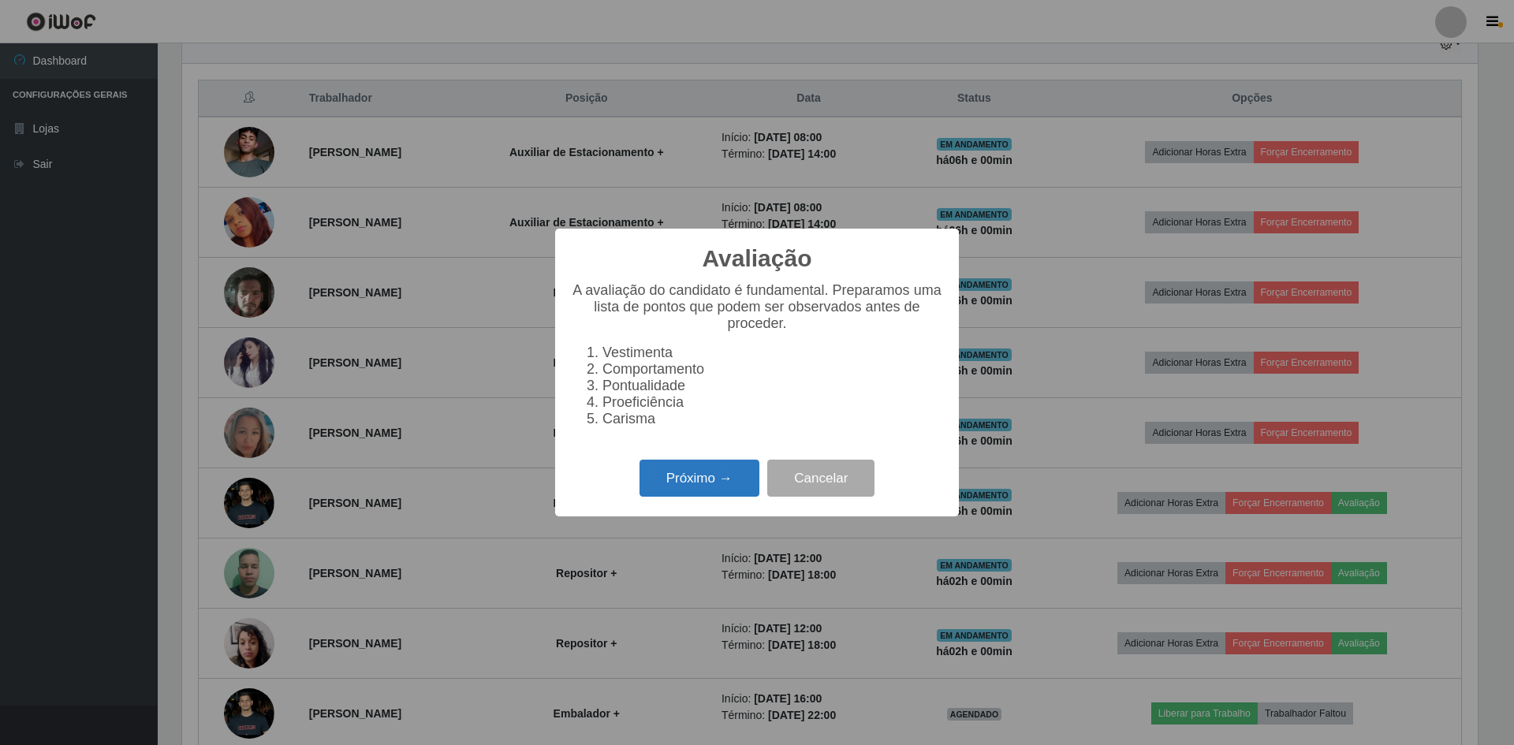
click at [715, 489] on button "Próximo →" at bounding box center [700, 478] width 120 height 37
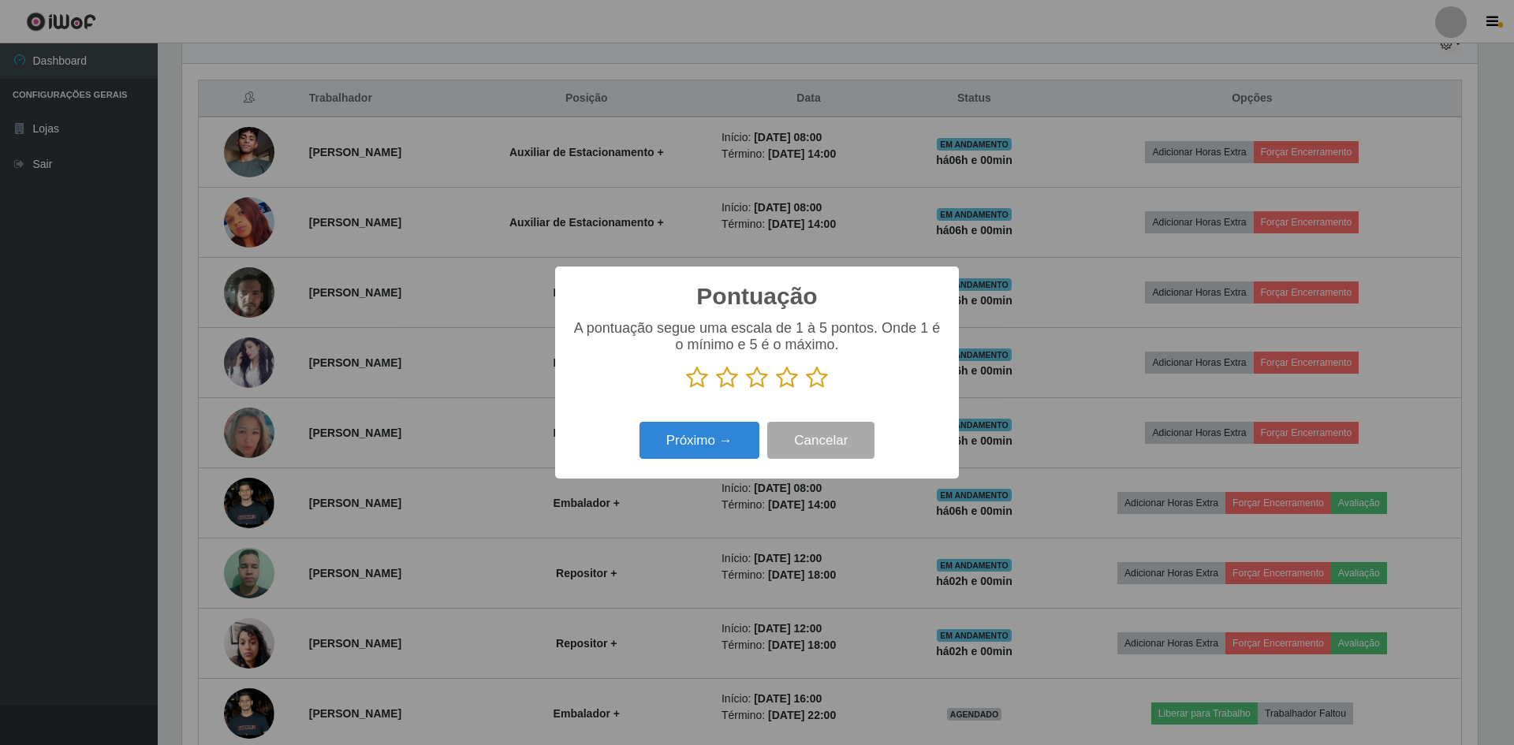
click at [816, 380] on icon at bounding box center [817, 378] width 22 height 24
click at [806, 390] on input "radio" at bounding box center [806, 390] width 0 height 0
click at [696, 450] on button "Próximo →" at bounding box center [700, 440] width 120 height 37
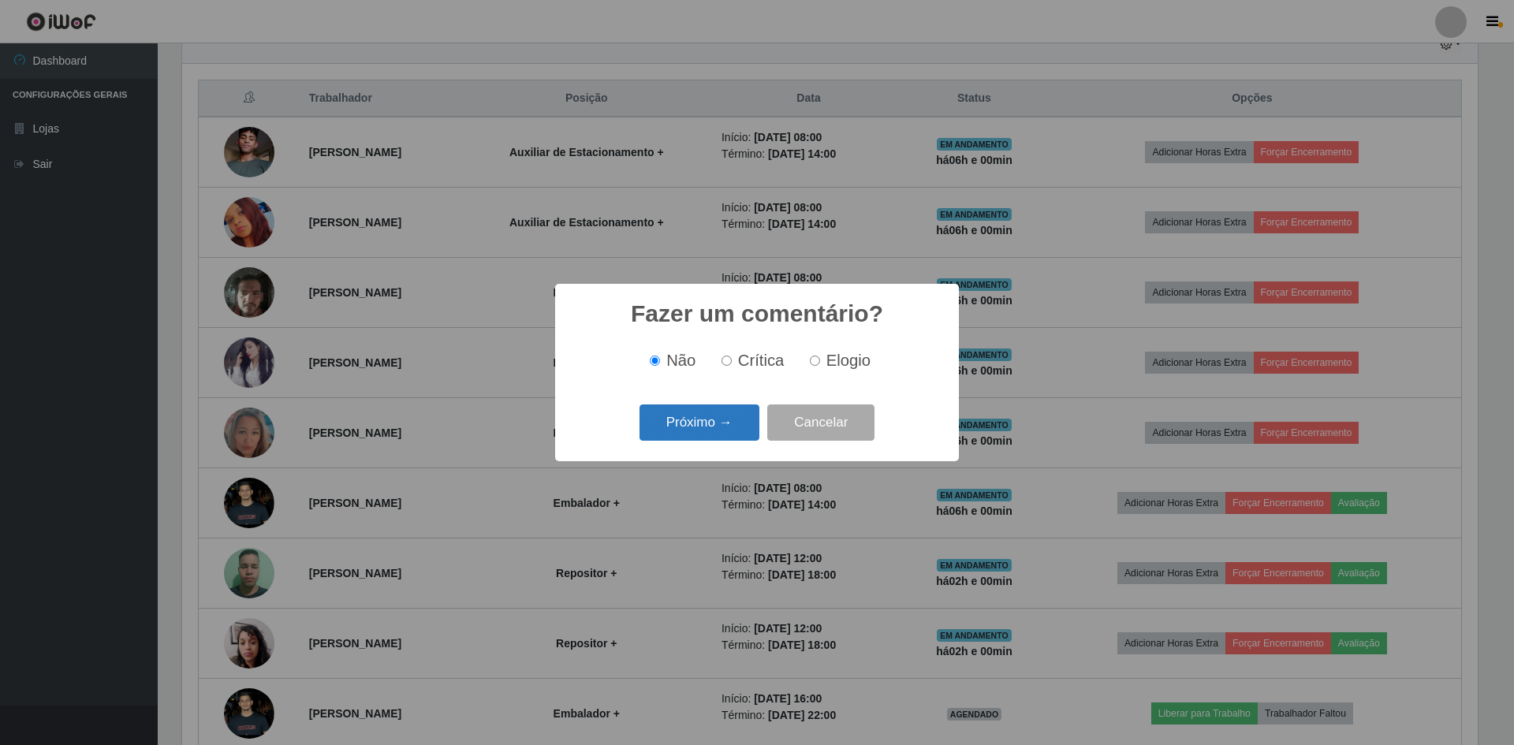
click at [716, 417] on button "Próximo →" at bounding box center [700, 423] width 120 height 37
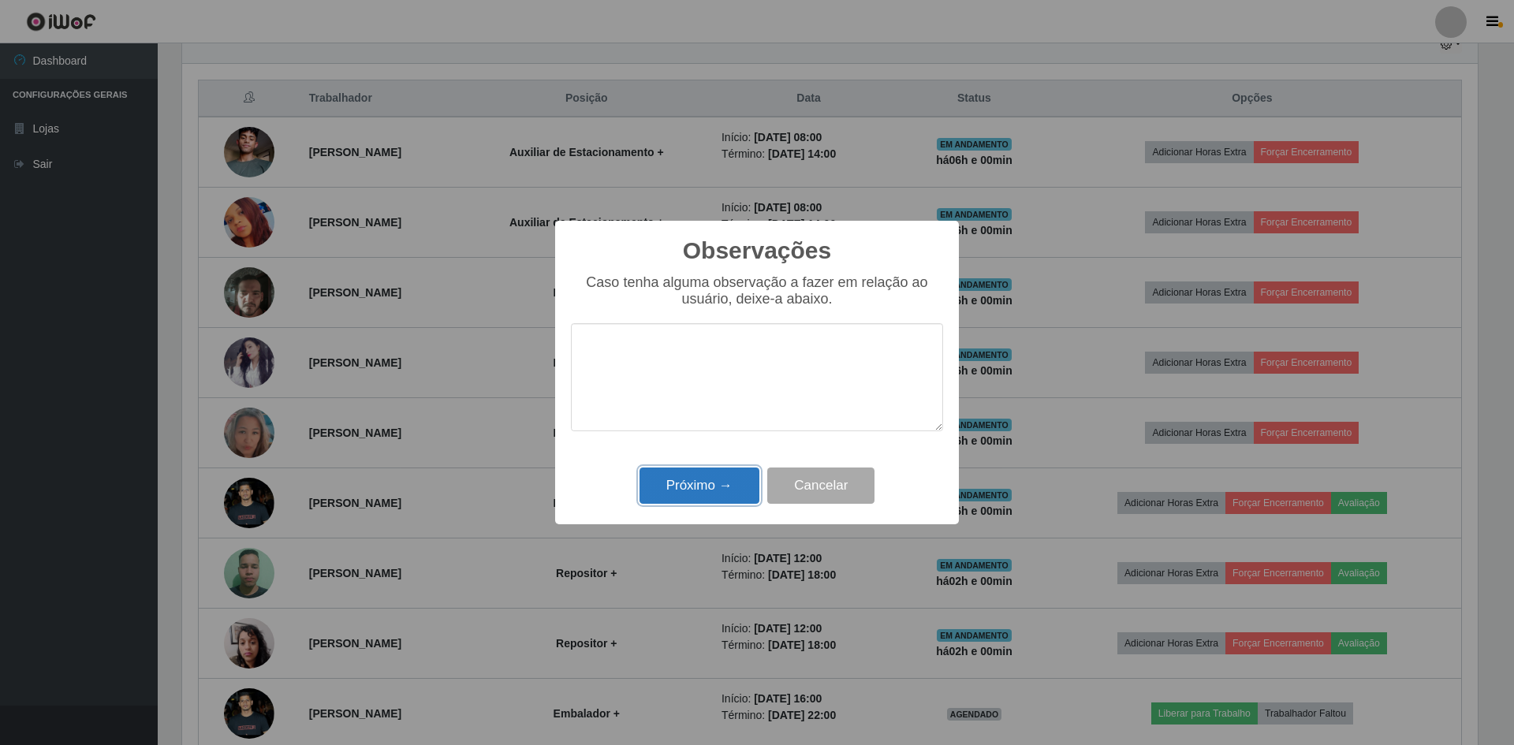
click at [709, 491] on button "Próximo →" at bounding box center [700, 486] width 120 height 37
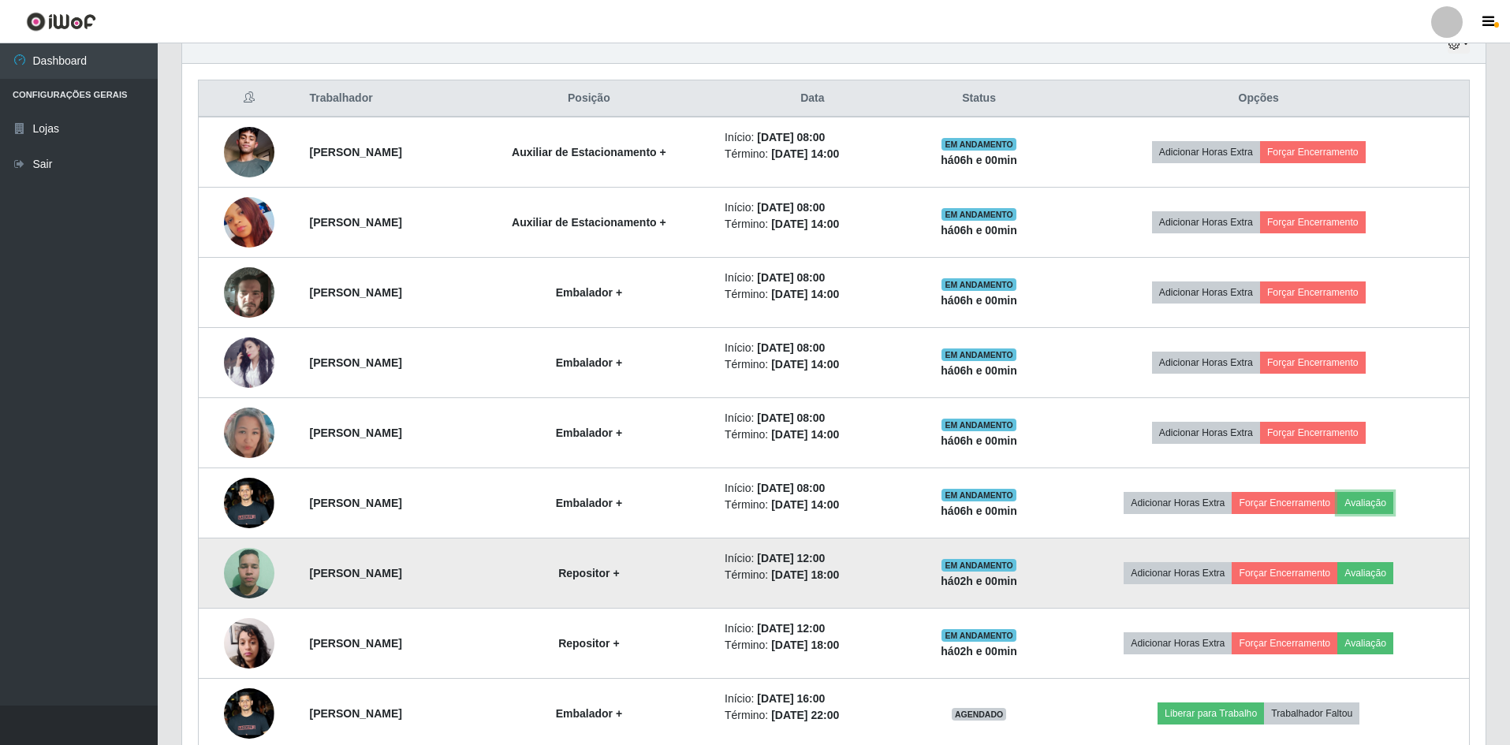
scroll to position [653, 0]
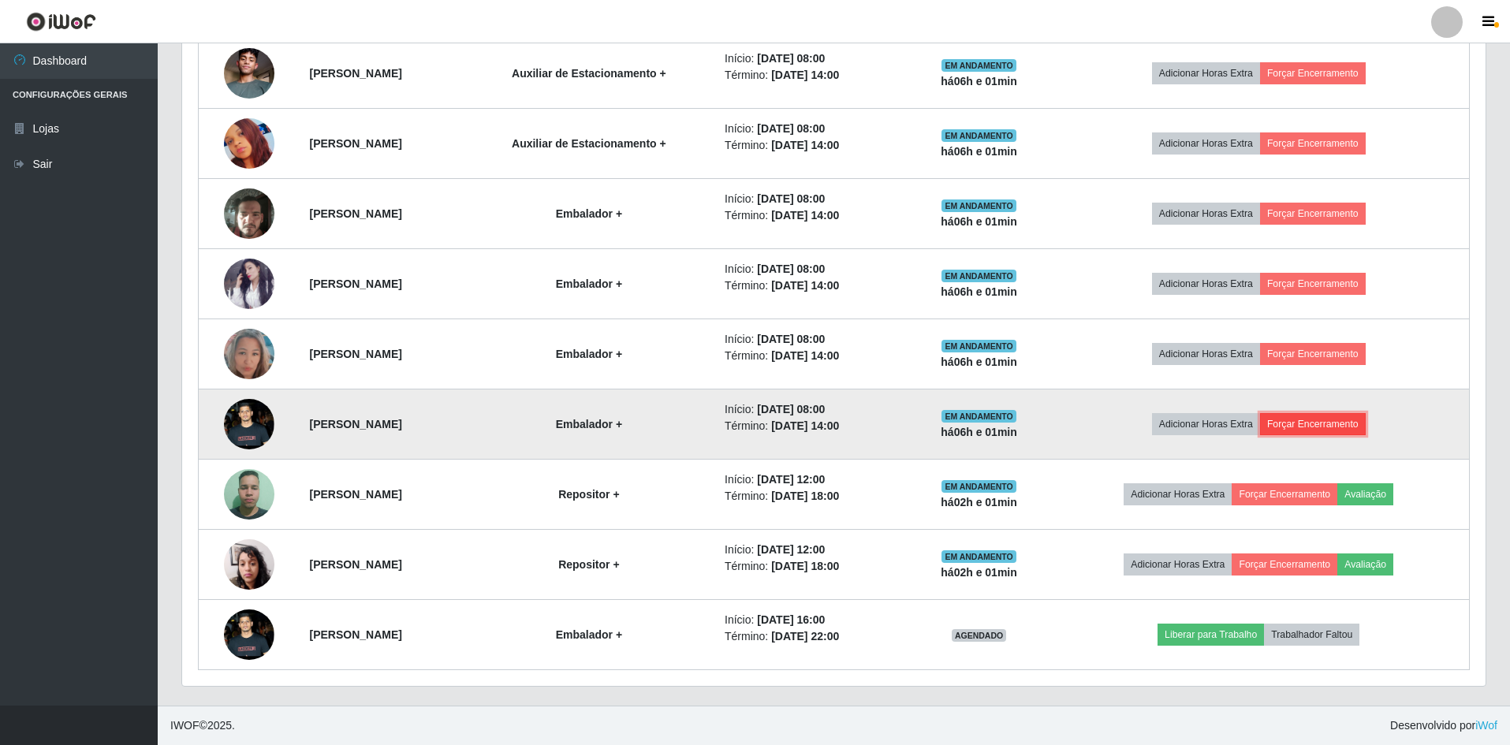
click at [1355, 430] on button "Forçar Encerramento" at bounding box center [1313, 424] width 106 height 22
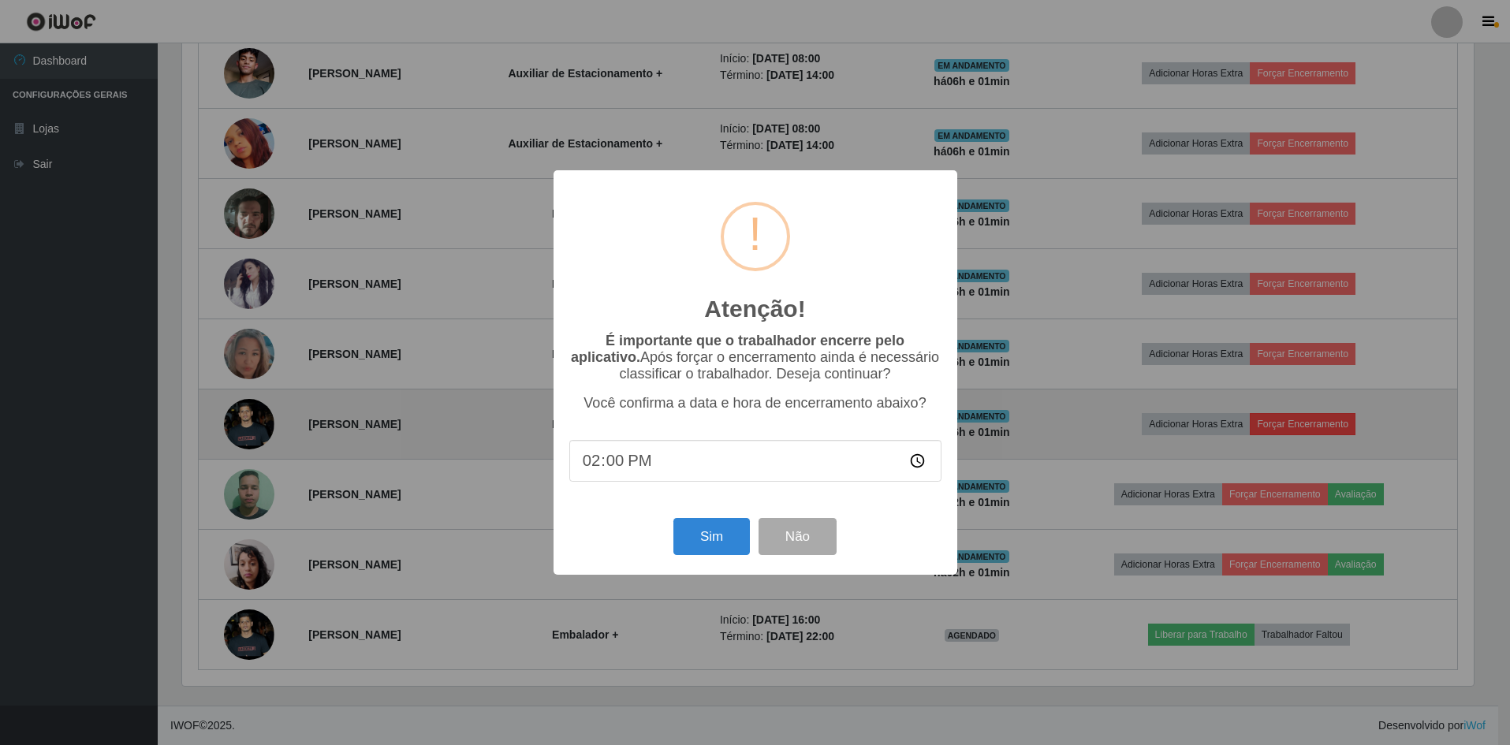
scroll to position [327, 1296]
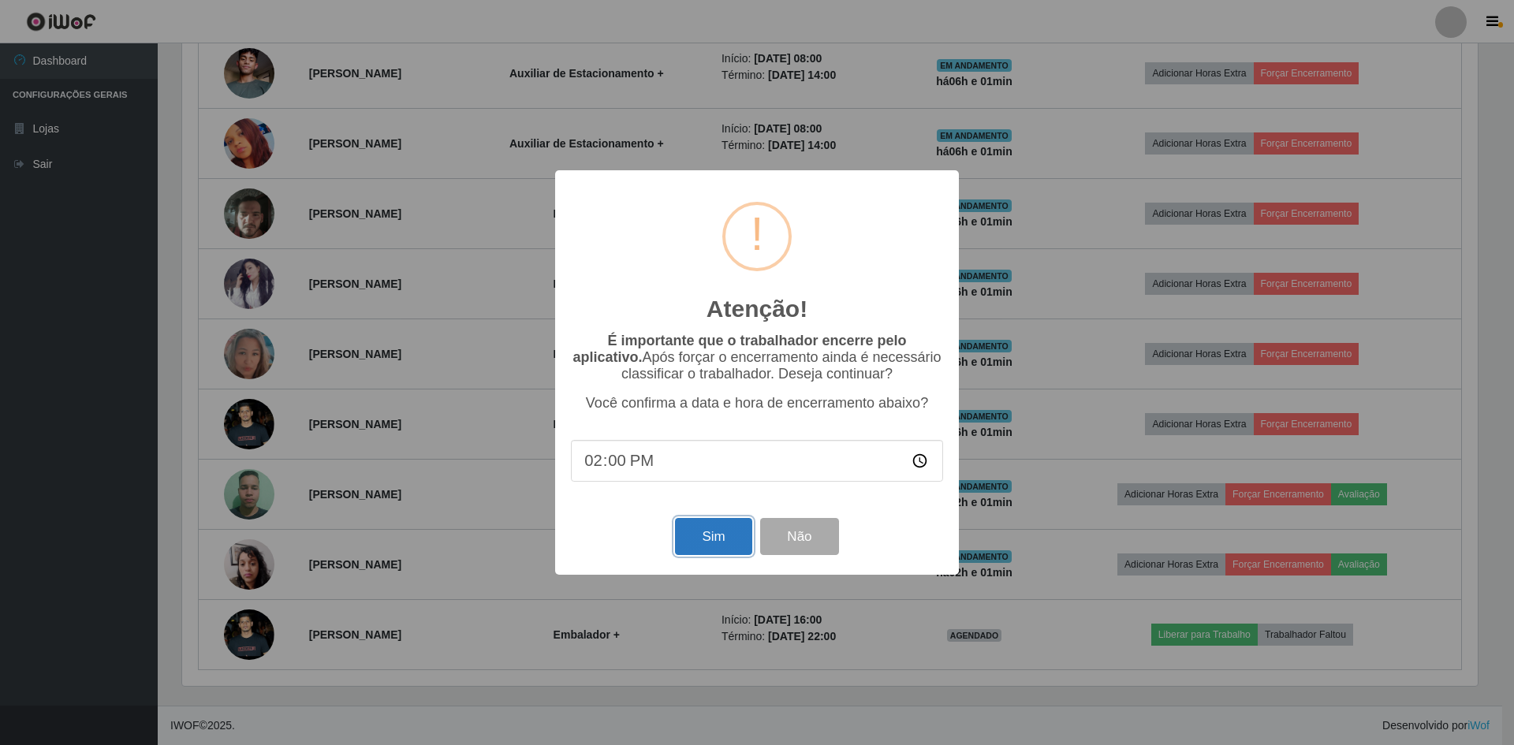
click at [731, 539] on button "Sim" at bounding box center [713, 536] width 77 height 37
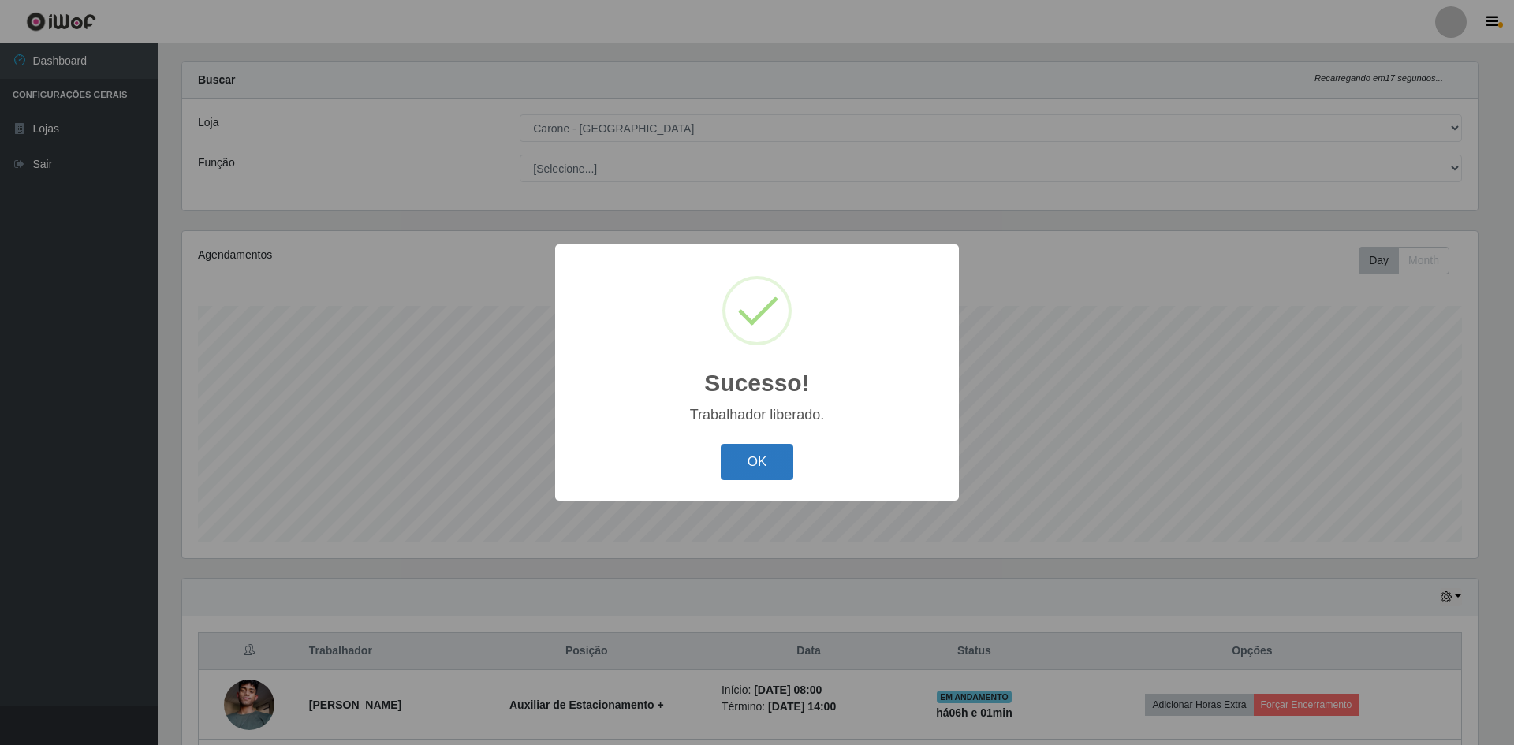
click at [757, 454] on button "OK" at bounding box center [757, 462] width 73 height 37
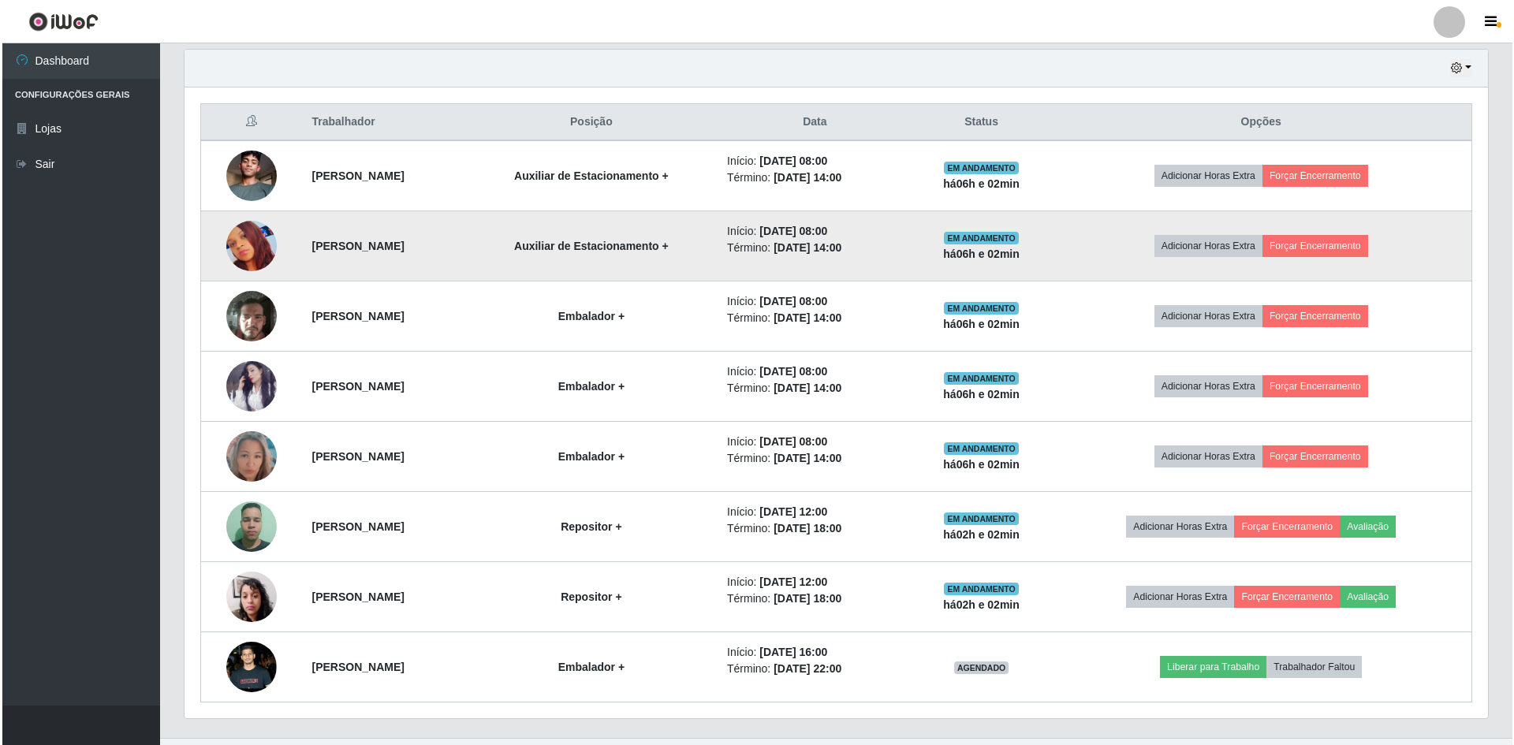
scroll to position [552, 0]
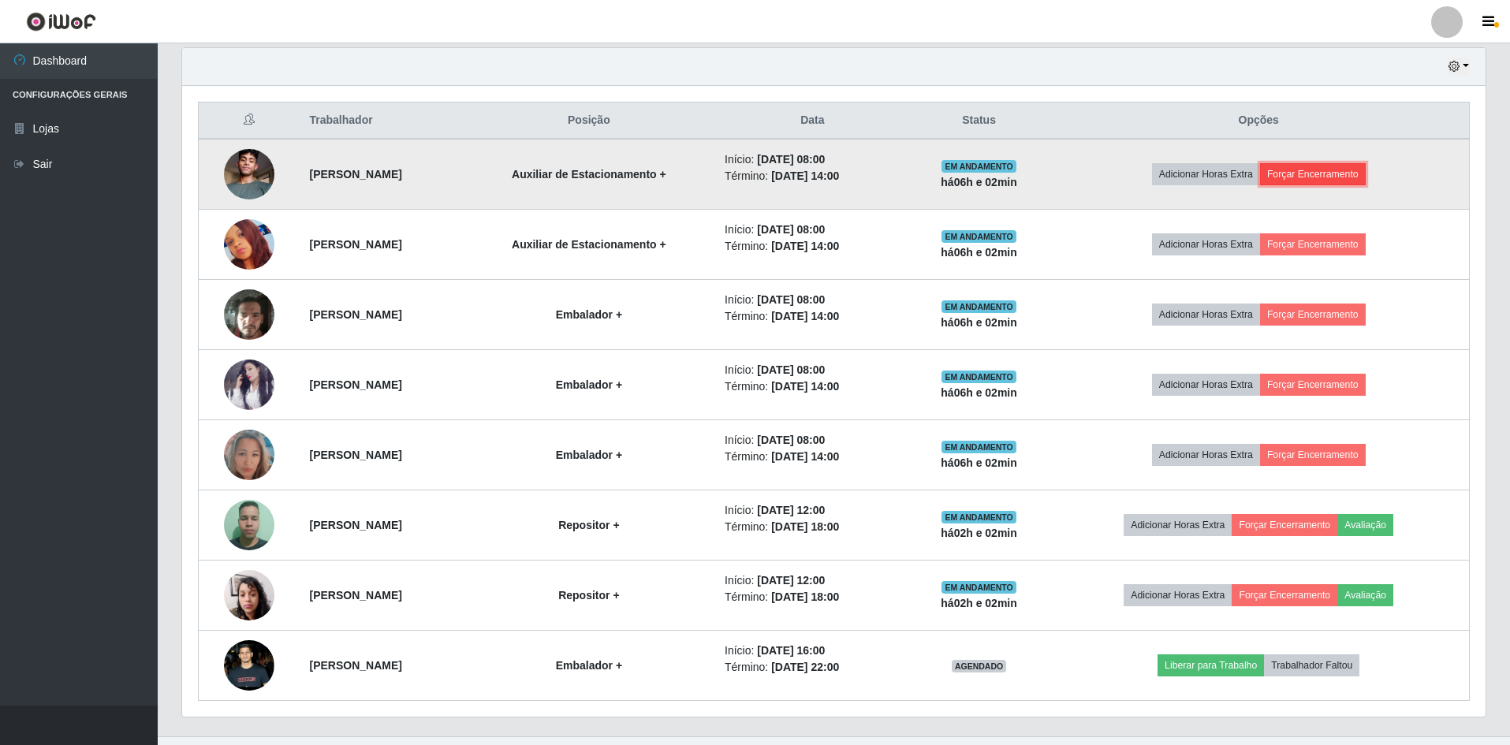
click at [1319, 171] on button "Forçar Encerramento" at bounding box center [1313, 174] width 106 height 22
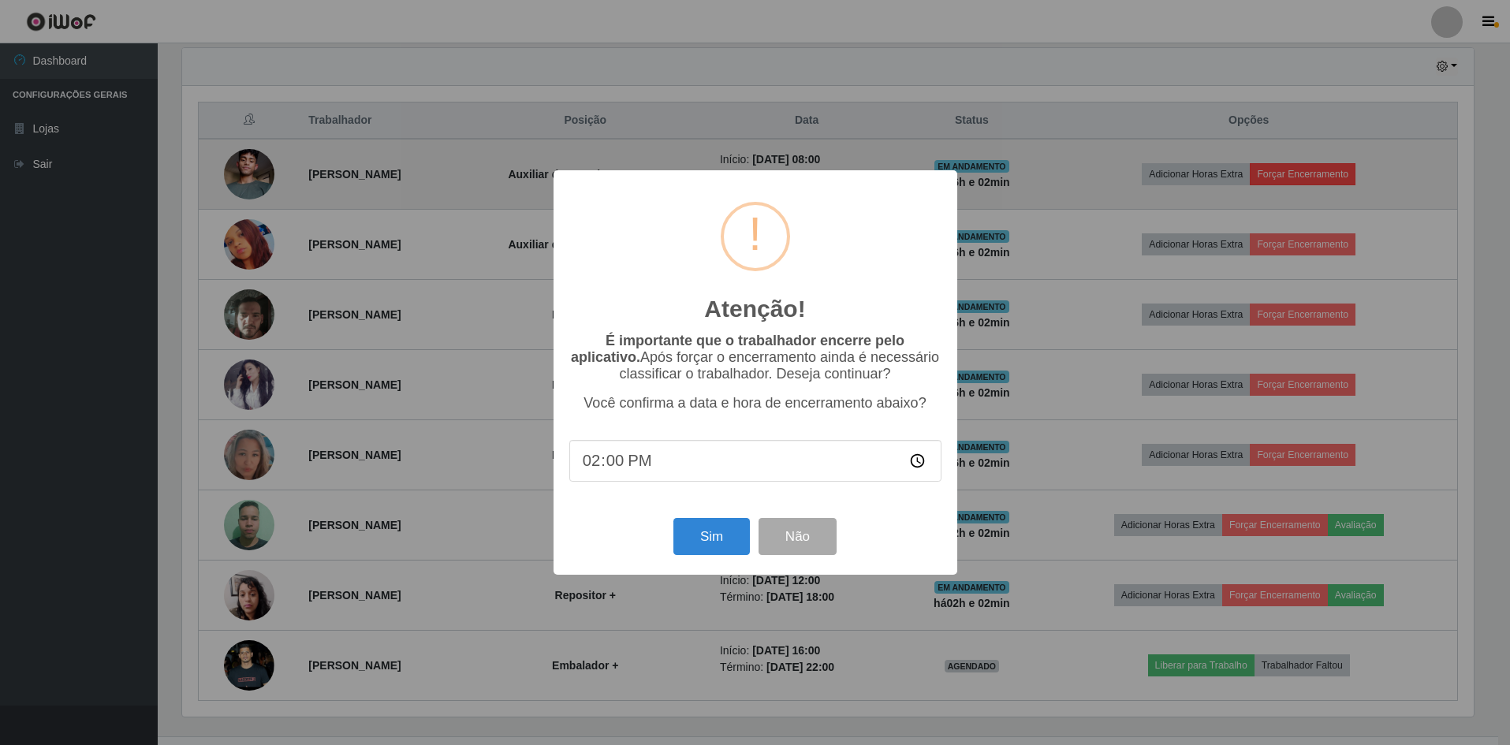
scroll to position [327, 1296]
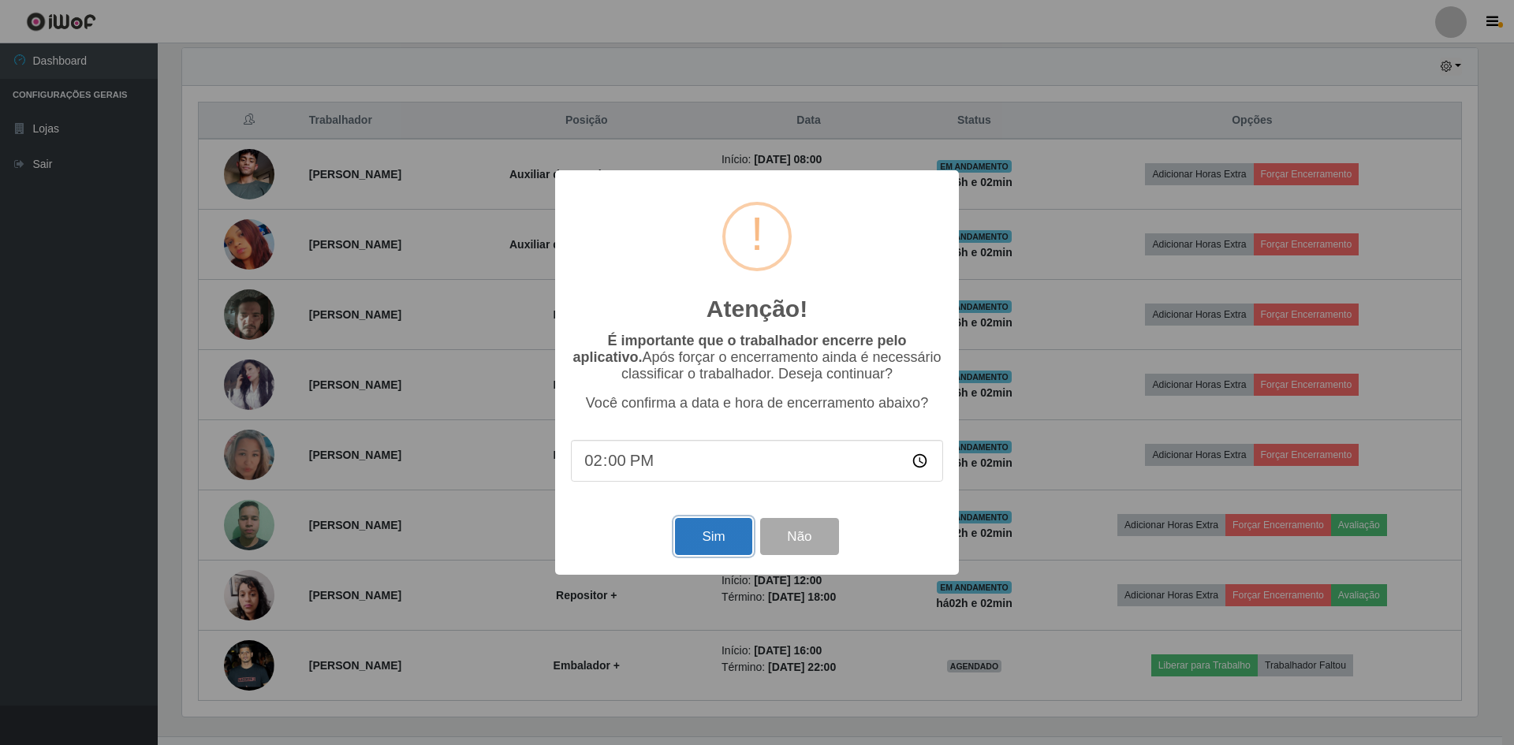
click at [728, 534] on button "Sim" at bounding box center [713, 536] width 77 height 37
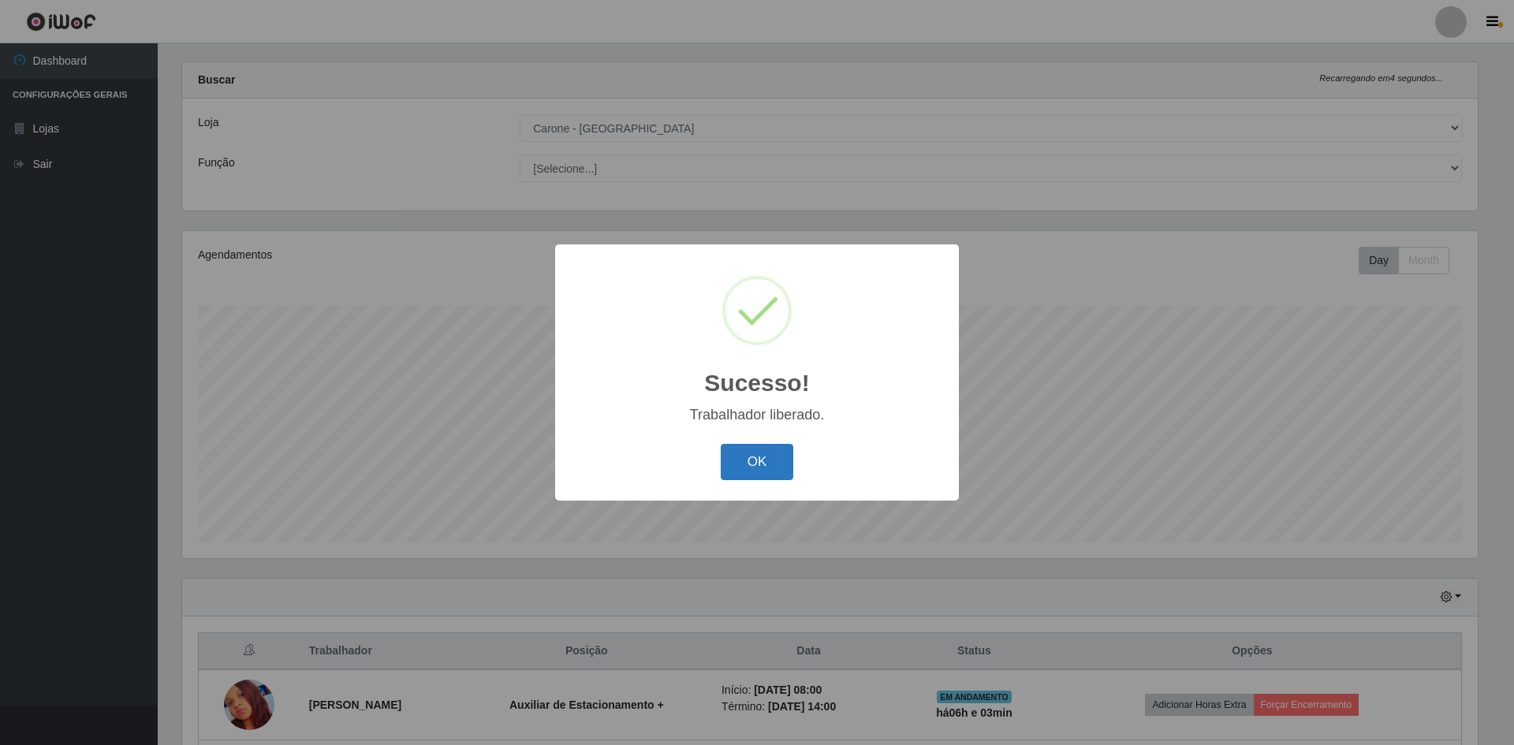
click at [752, 454] on button "OK" at bounding box center [757, 462] width 73 height 37
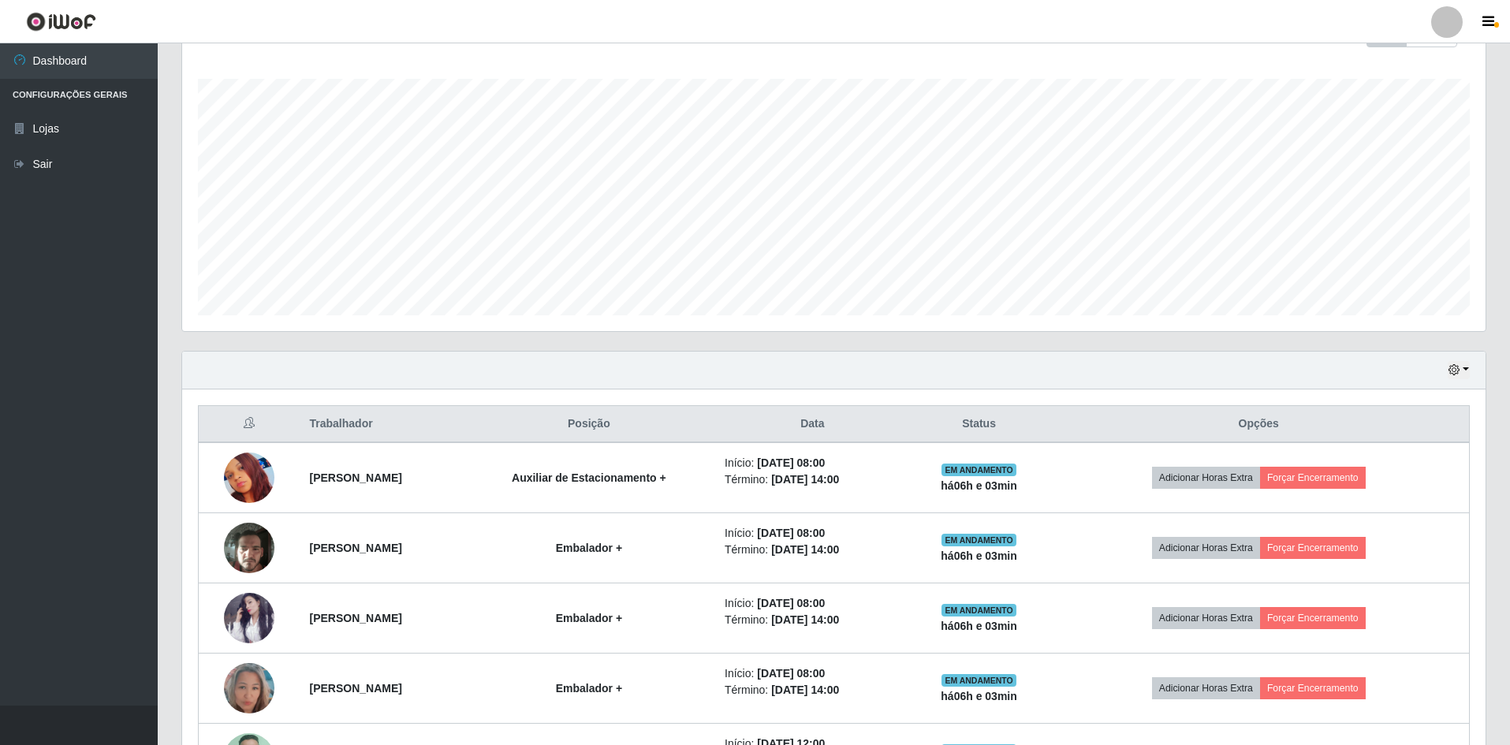
scroll to position [337, 0]
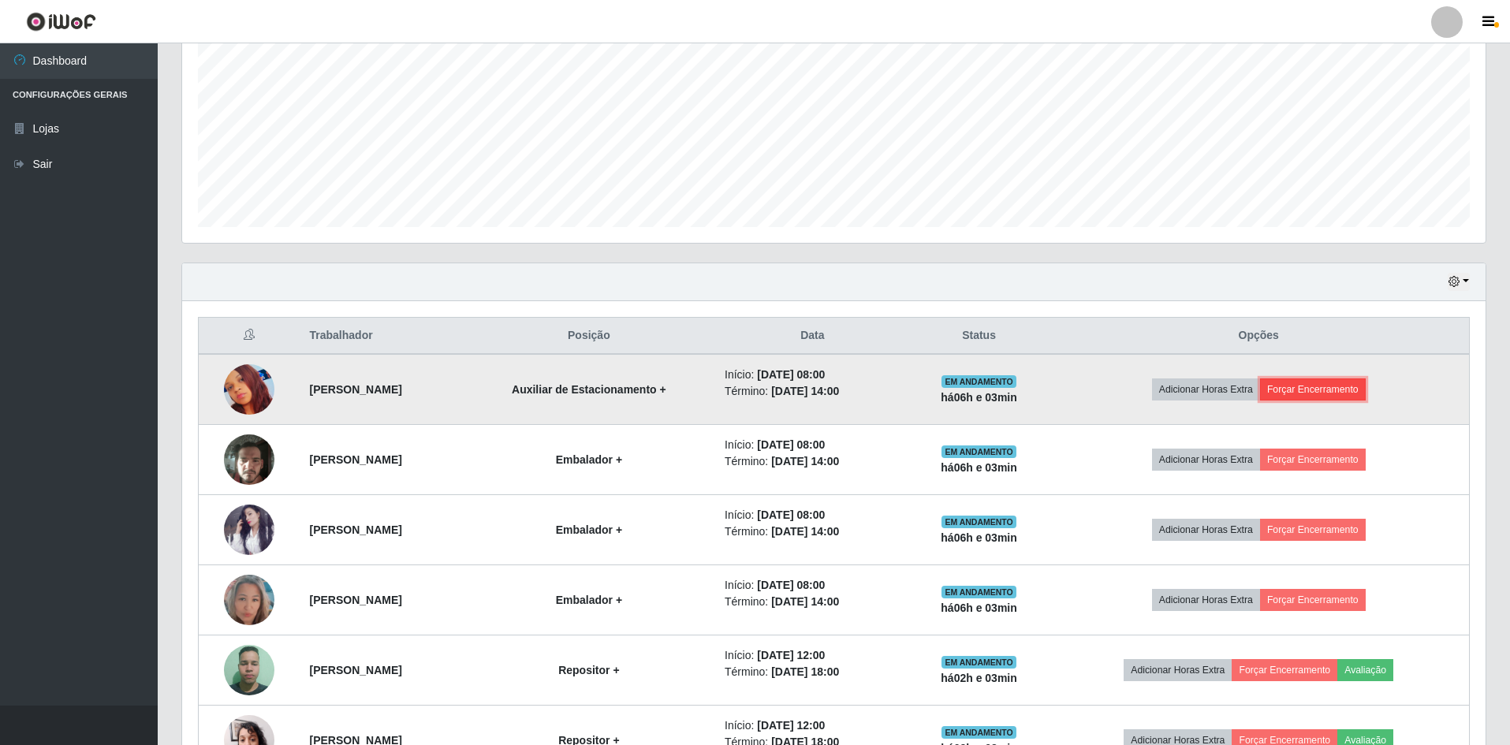
click at [1345, 390] on button "Forçar Encerramento" at bounding box center [1313, 390] width 106 height 22
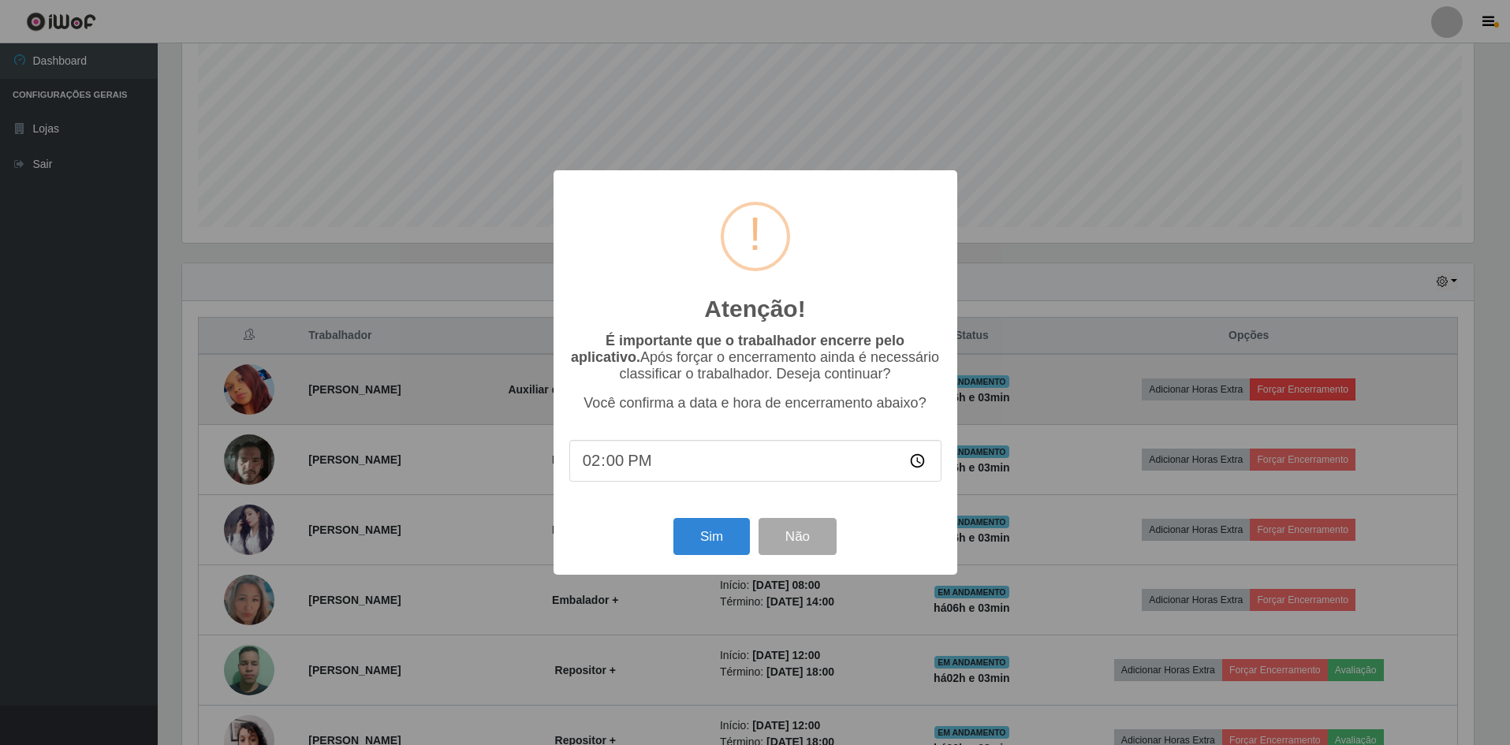
scroll to position [327, 1296]
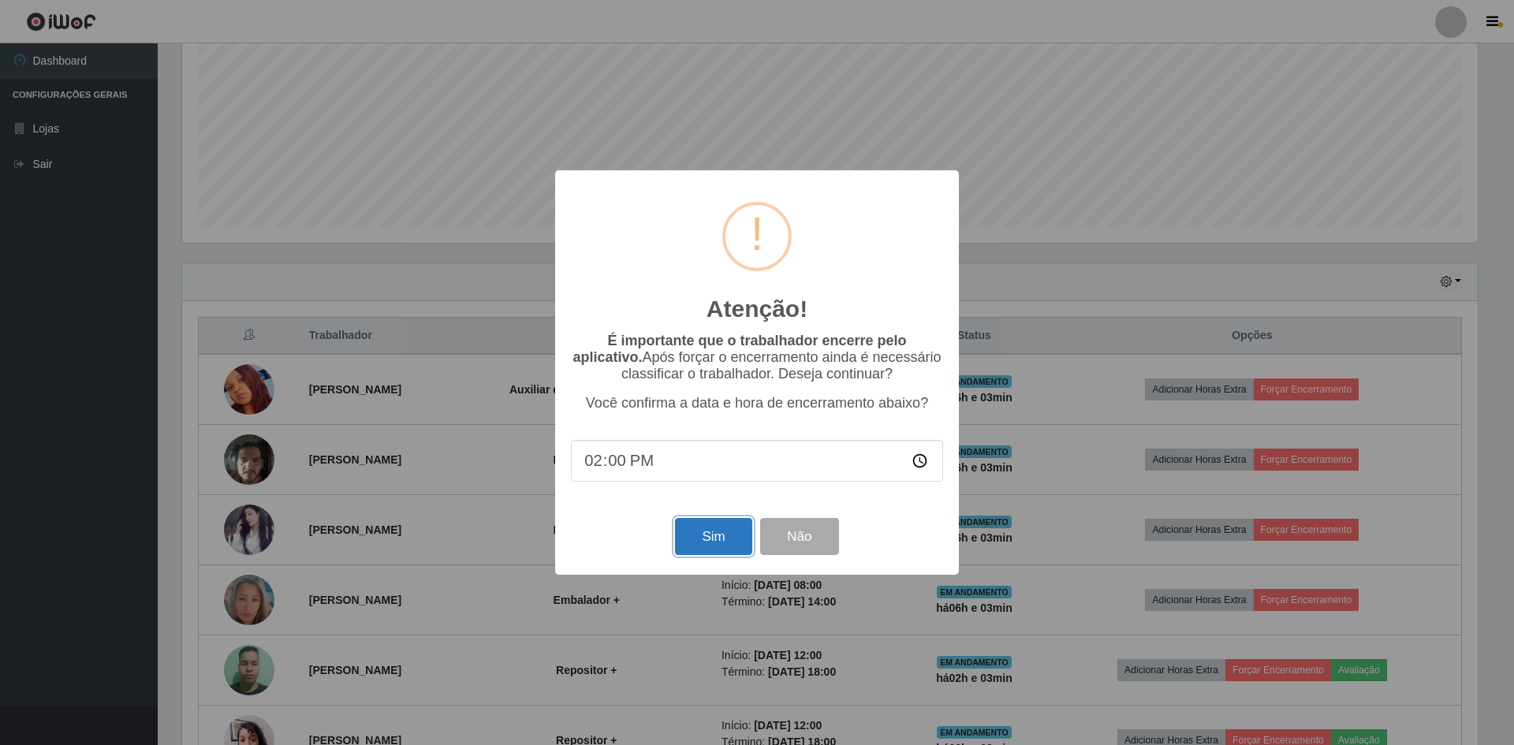
click at [721, 532] on button "Sim" at bounding box center [713, 536] width 77 height 37
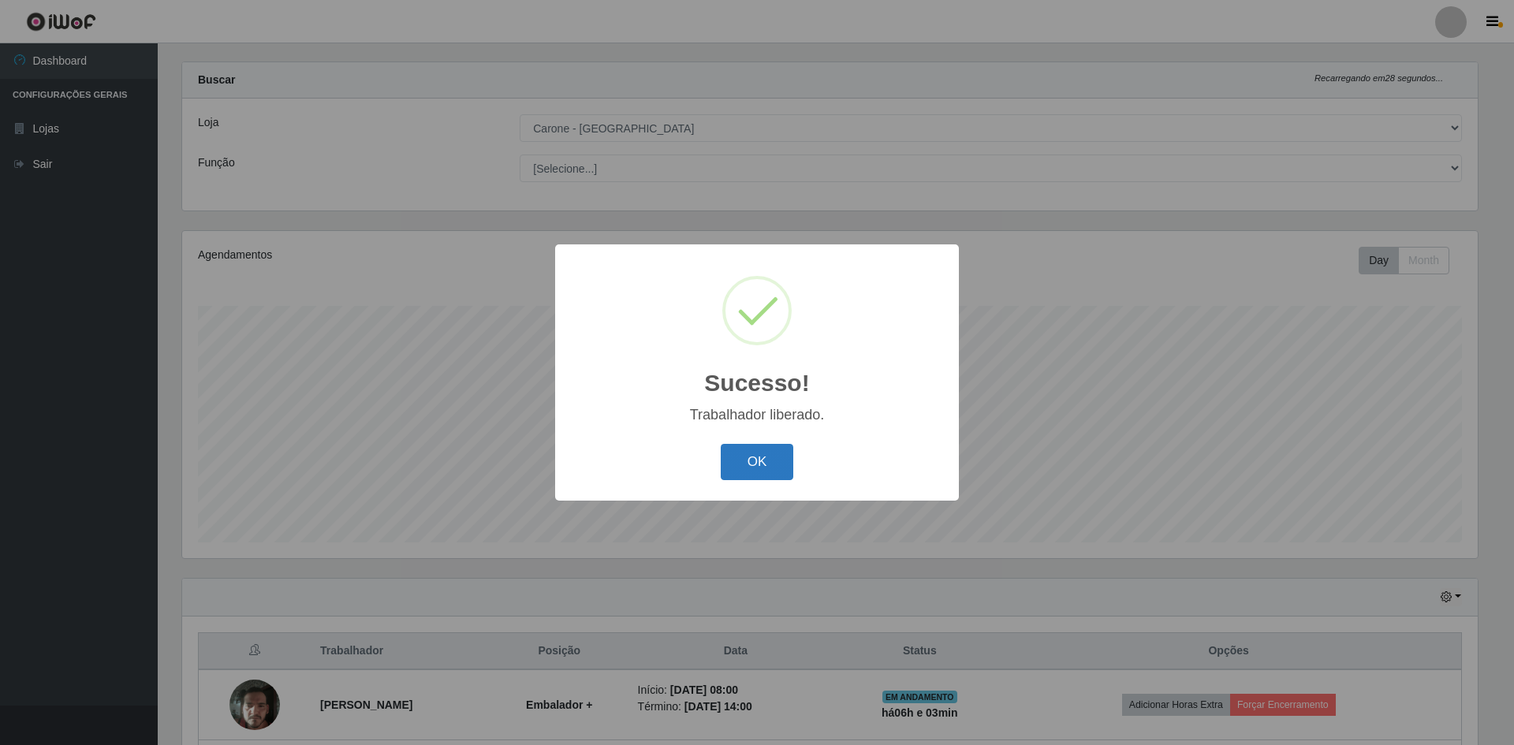
click at [762, 466] on button "OK" at bounding box center [757, 462] width 73 height 37
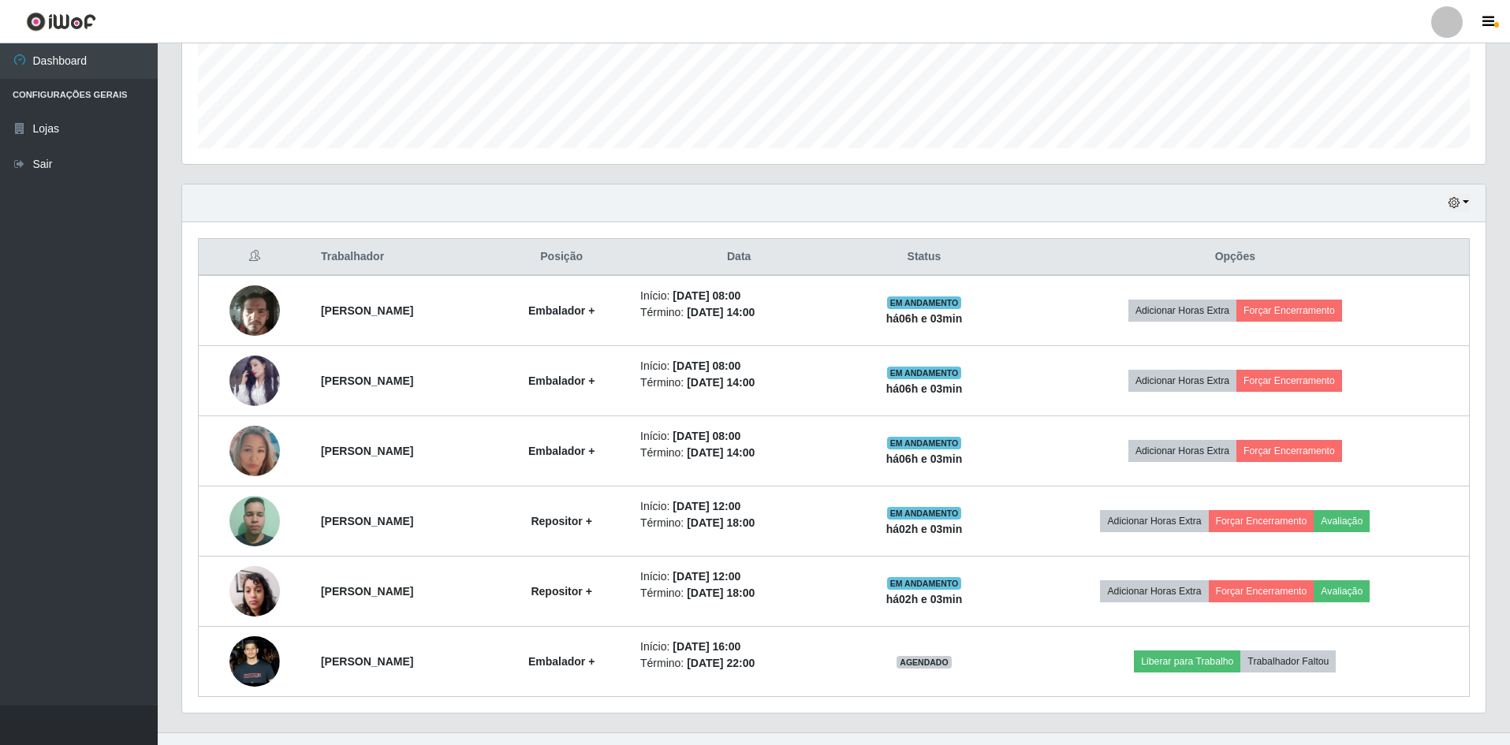
scroll to position [442, 0]
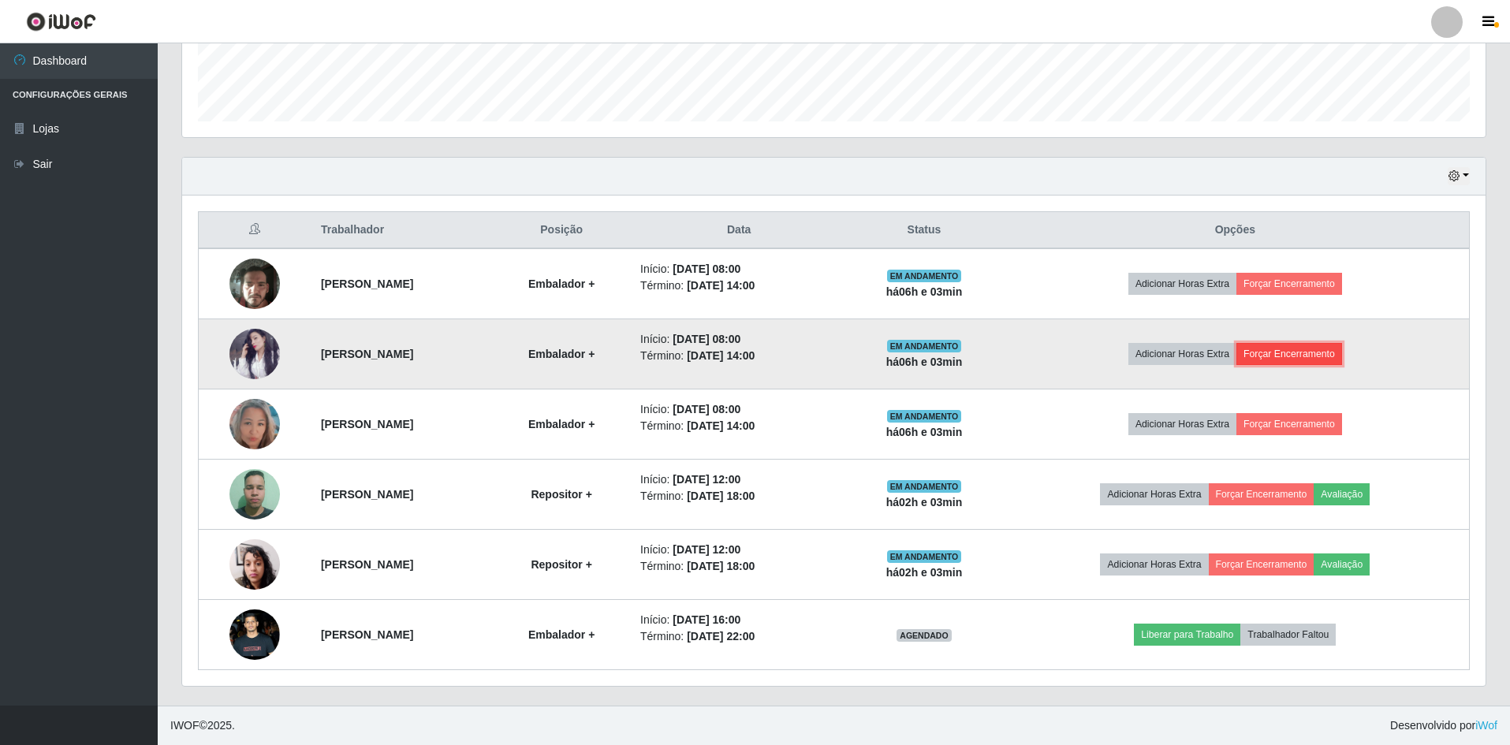
click at [1312, 357] on button "Forçar Encerramento" at bounding box center [1290, 354] width 106 height 22
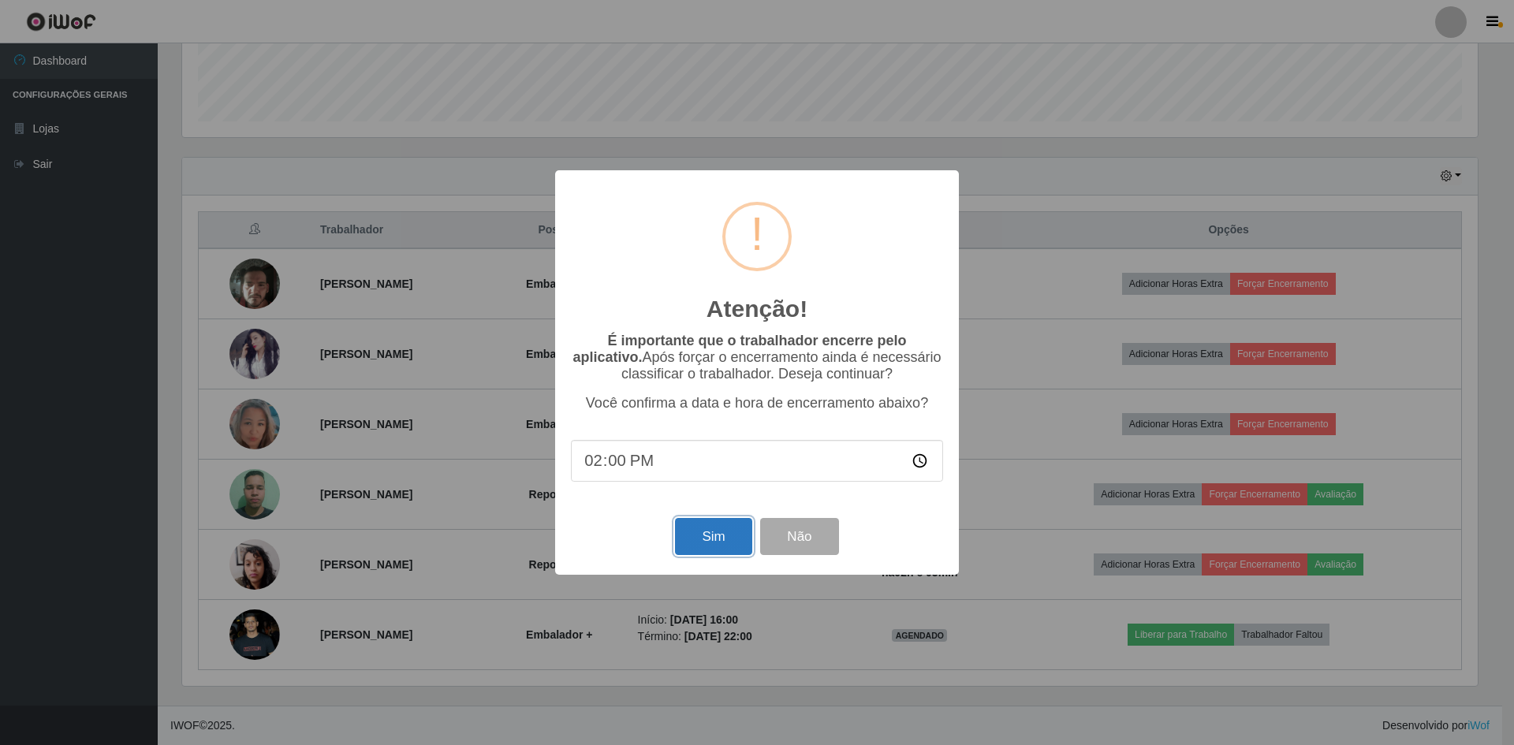
click at [715, 533] on button "Sim" at bounding box center [713, 536] width 77 height 37
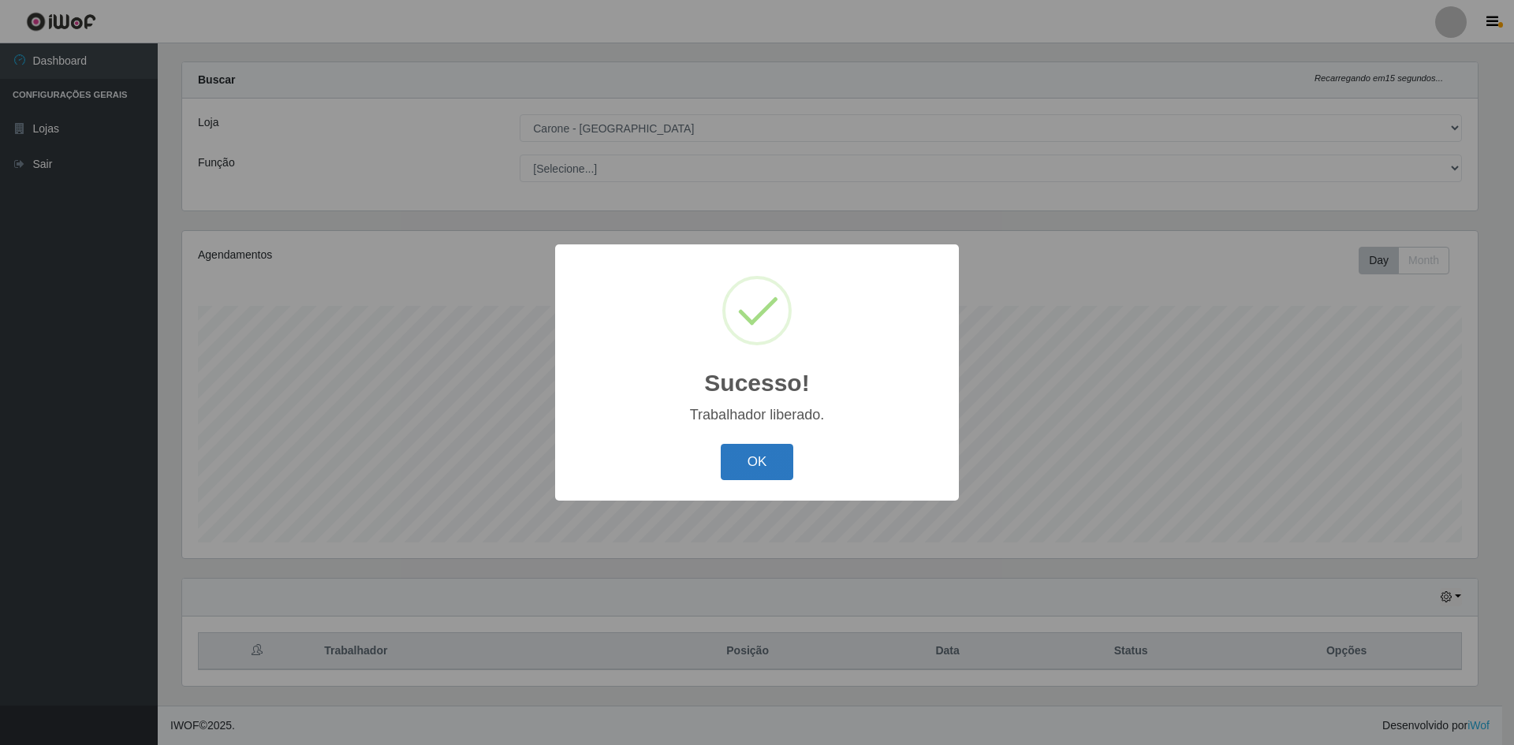
click at [756, 471] on button "OK" at bounding box center [757, 462] width 73 height 37
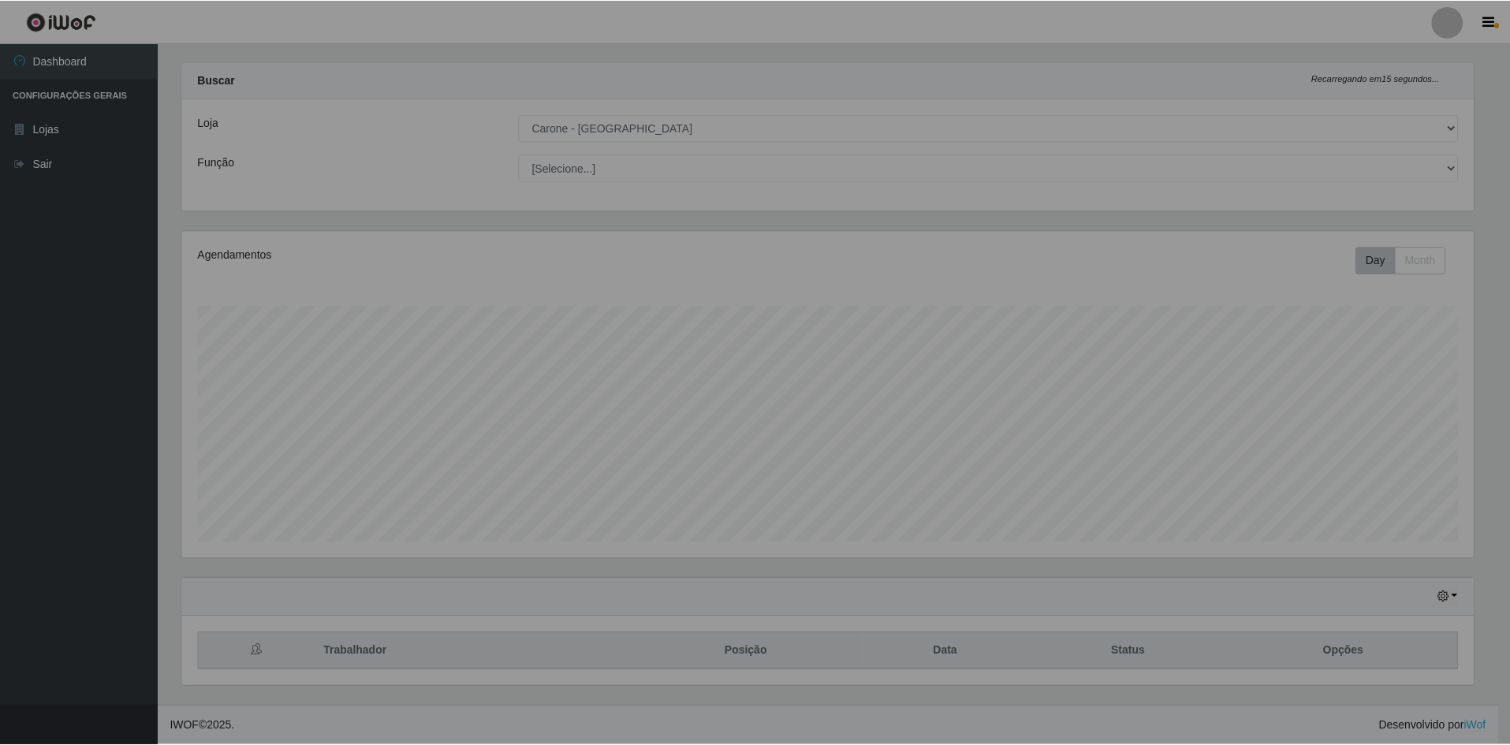
scroll to position [0, 0]
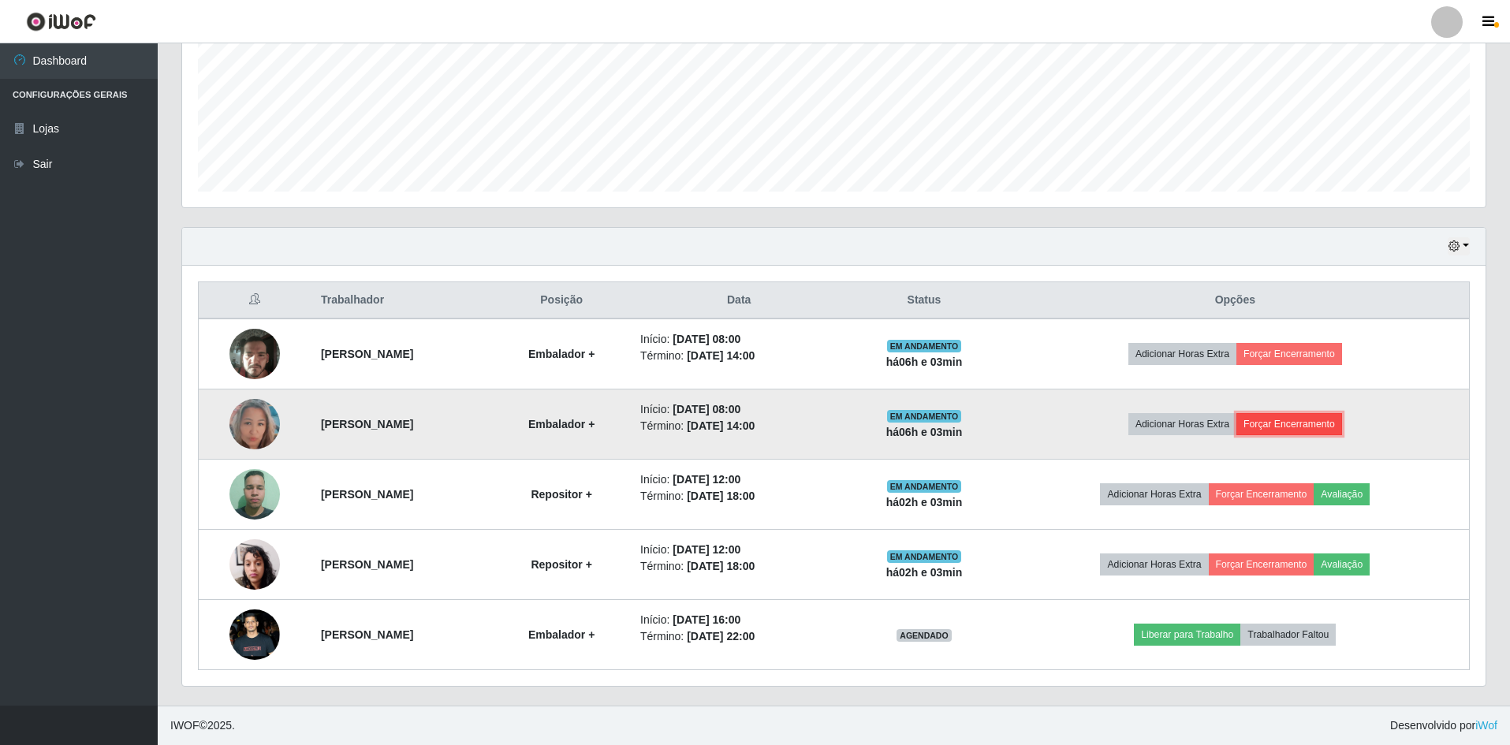
click at [1305, 421] on button "Forçar Encerramento" at bounding box center [1290, 424] width 106 height 22
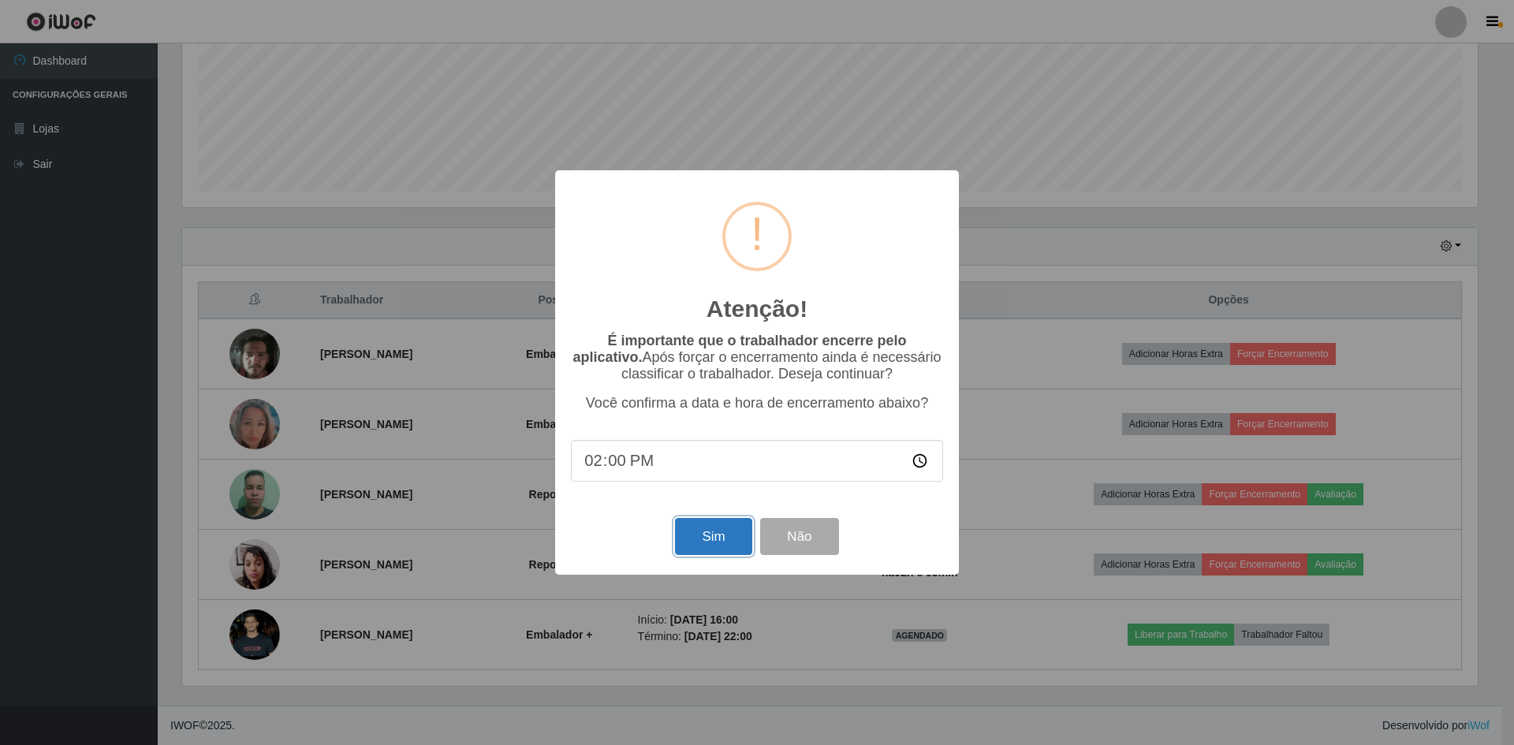
click at [704, 536] on button "Sim" at bounding box center [713, 536] width 77 height 37
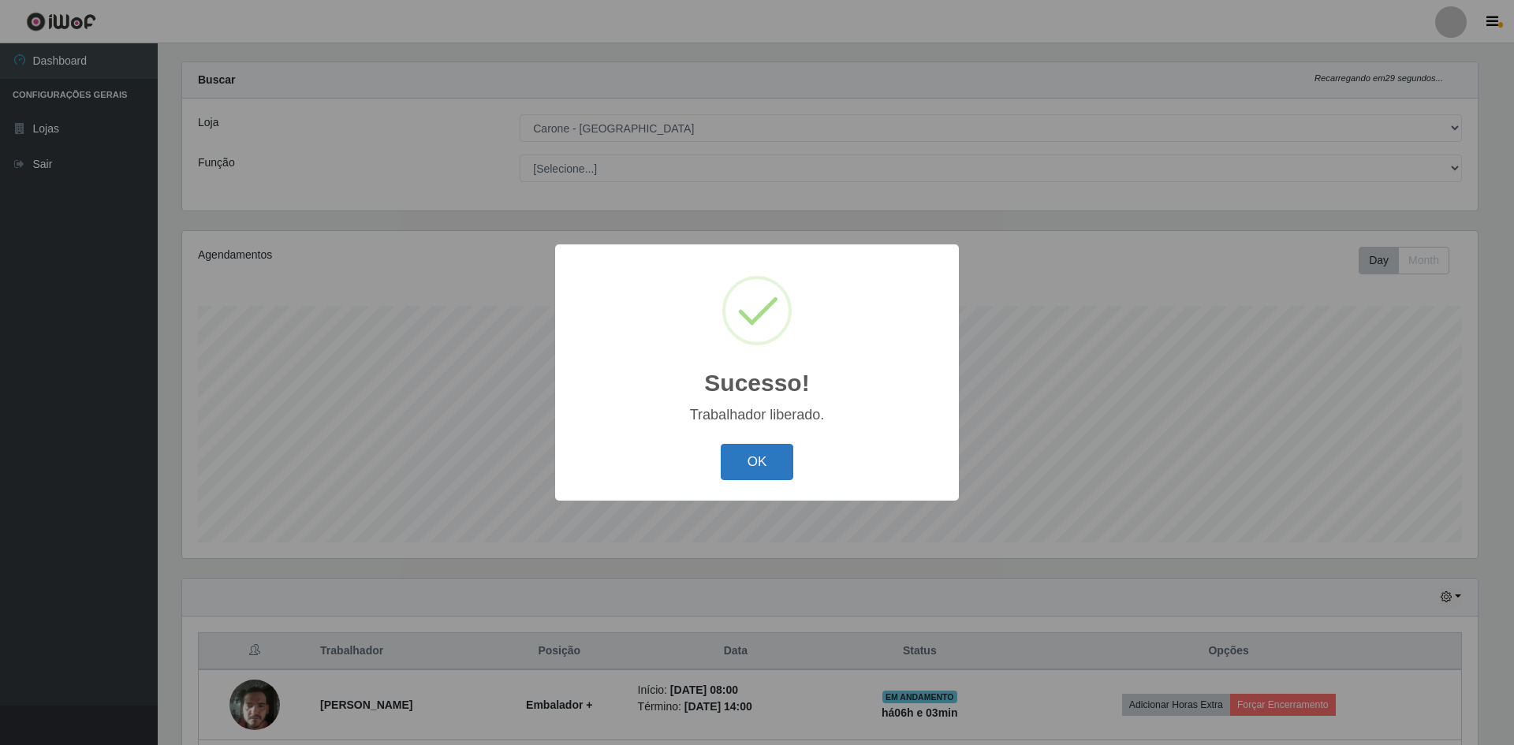
click at [749, 465] on button "OK" at bounding box center [757, 462] width 73 height 37
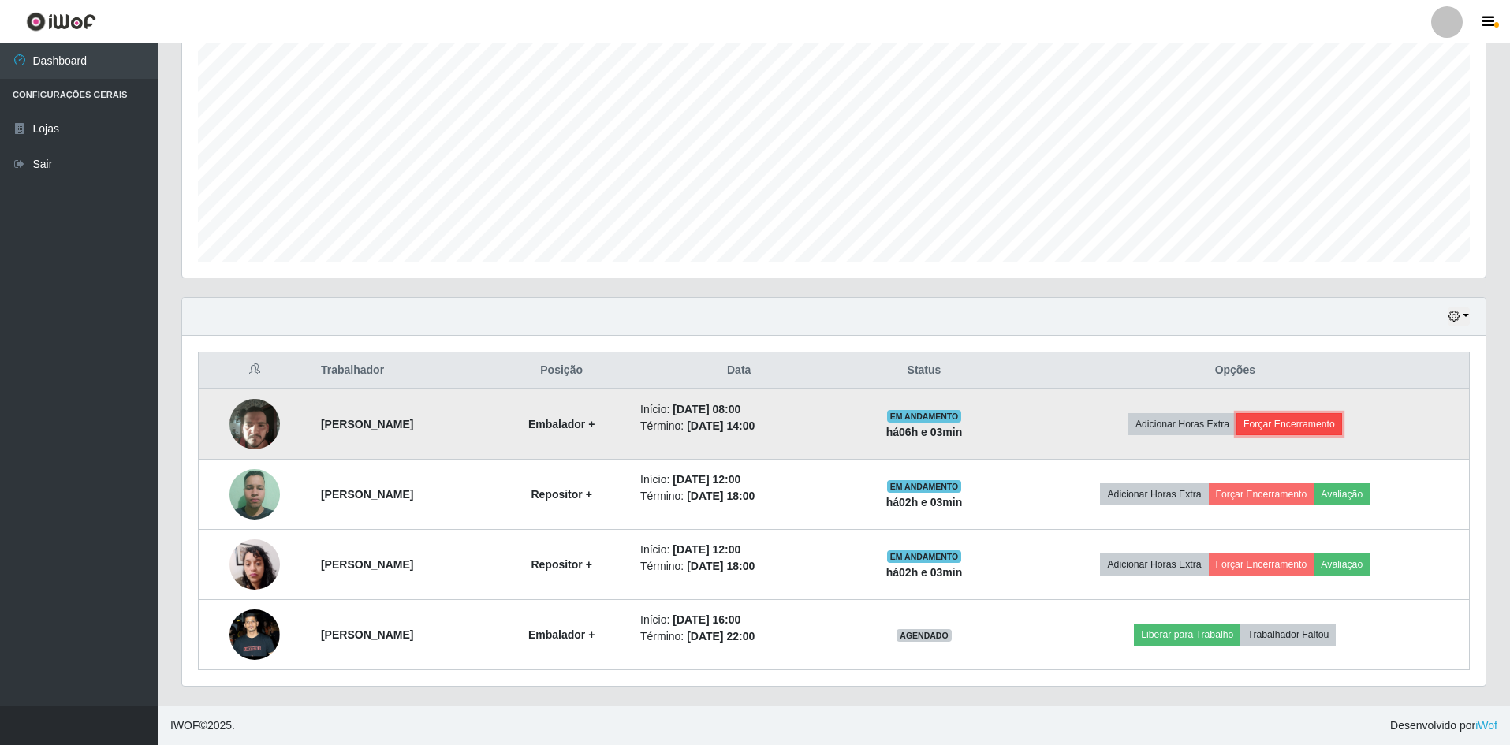
click at [1305, 417] on button "Forçar Encerramento" at bounding box center [1290, 424] width 106 height 22
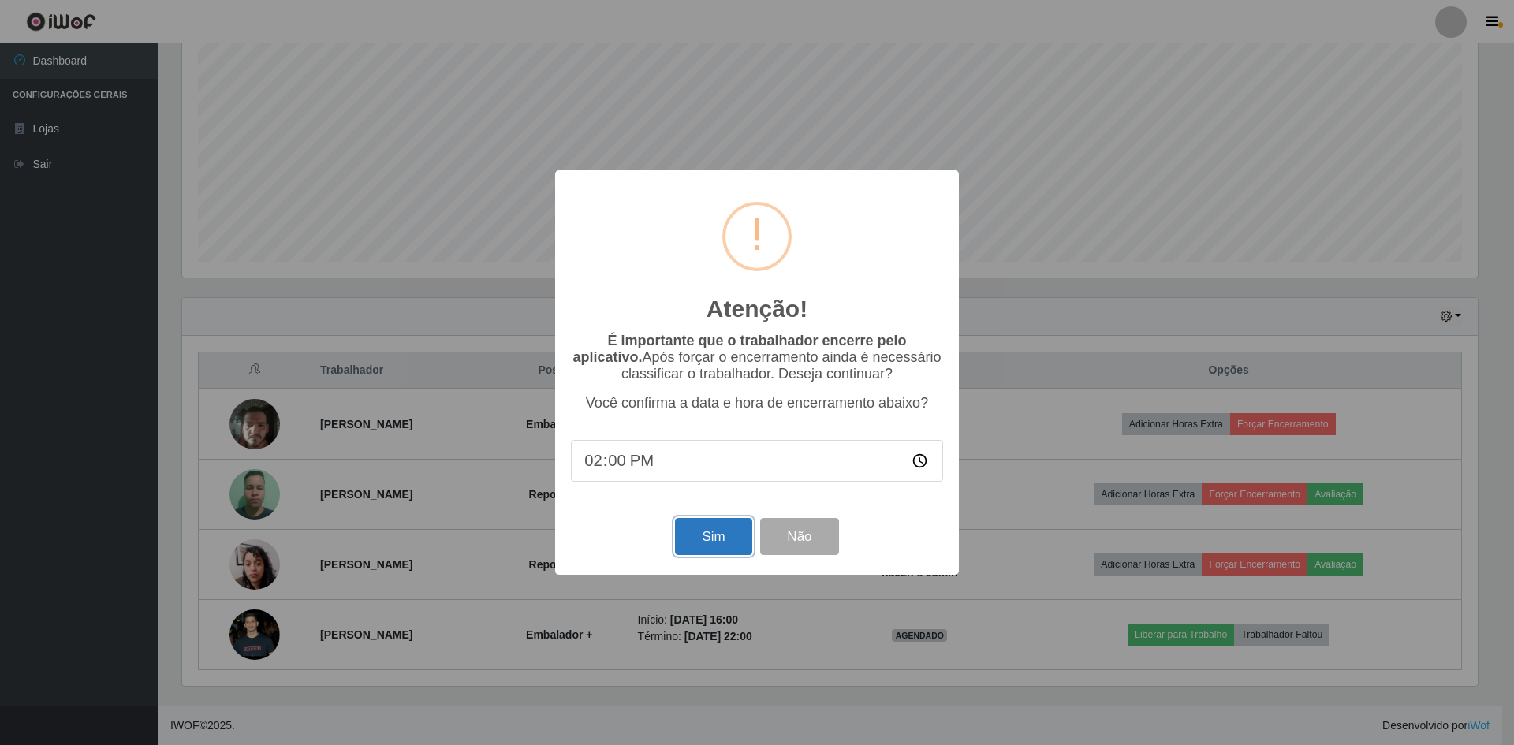
click at [728, 536] on button "Sim" at bounding box center [713, 536] width 77 height 37
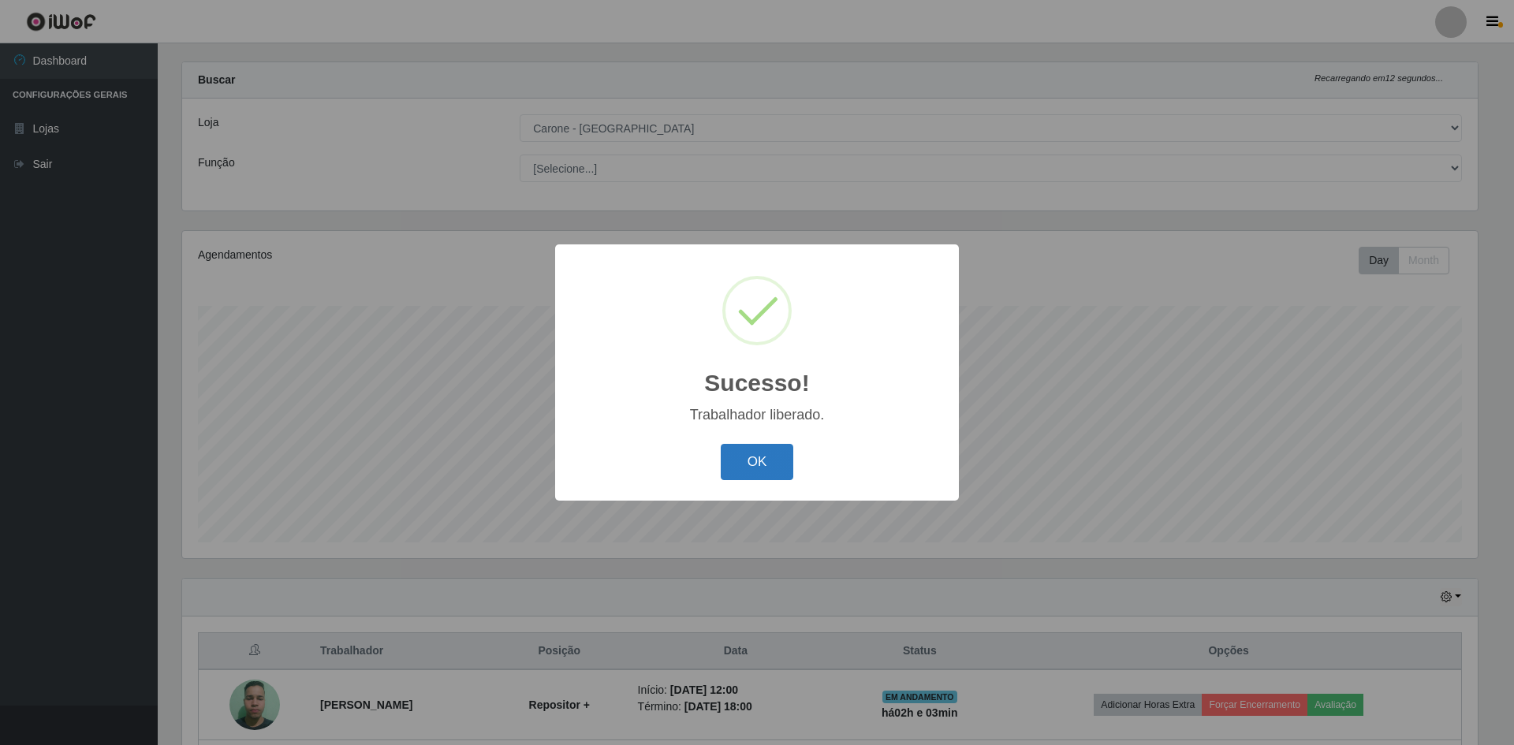
click at [760, 452] on button "OK" at bounding box center [757, 462] width 73 height 37
